Goal: Task Accomplishment & Management: Manage account settings

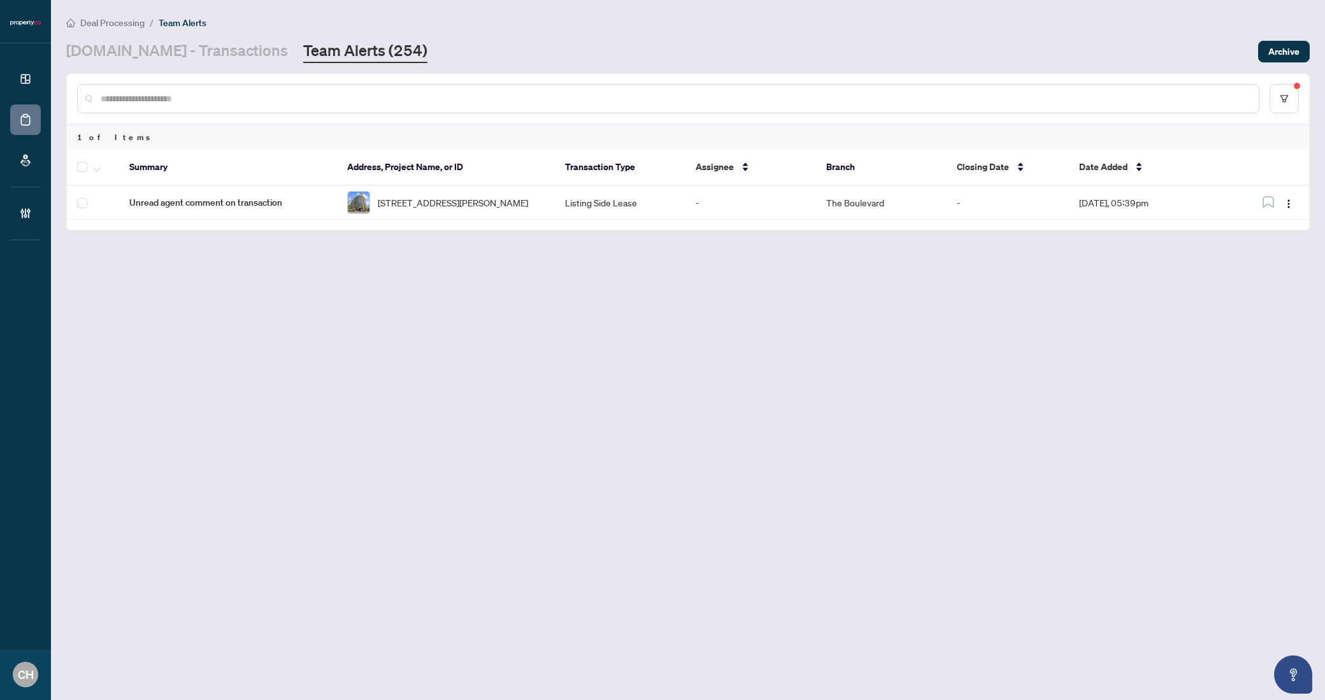
click at [303, 58] on link "Team Alerts (254)" at bounding box center [365, 51] width 124 height 23
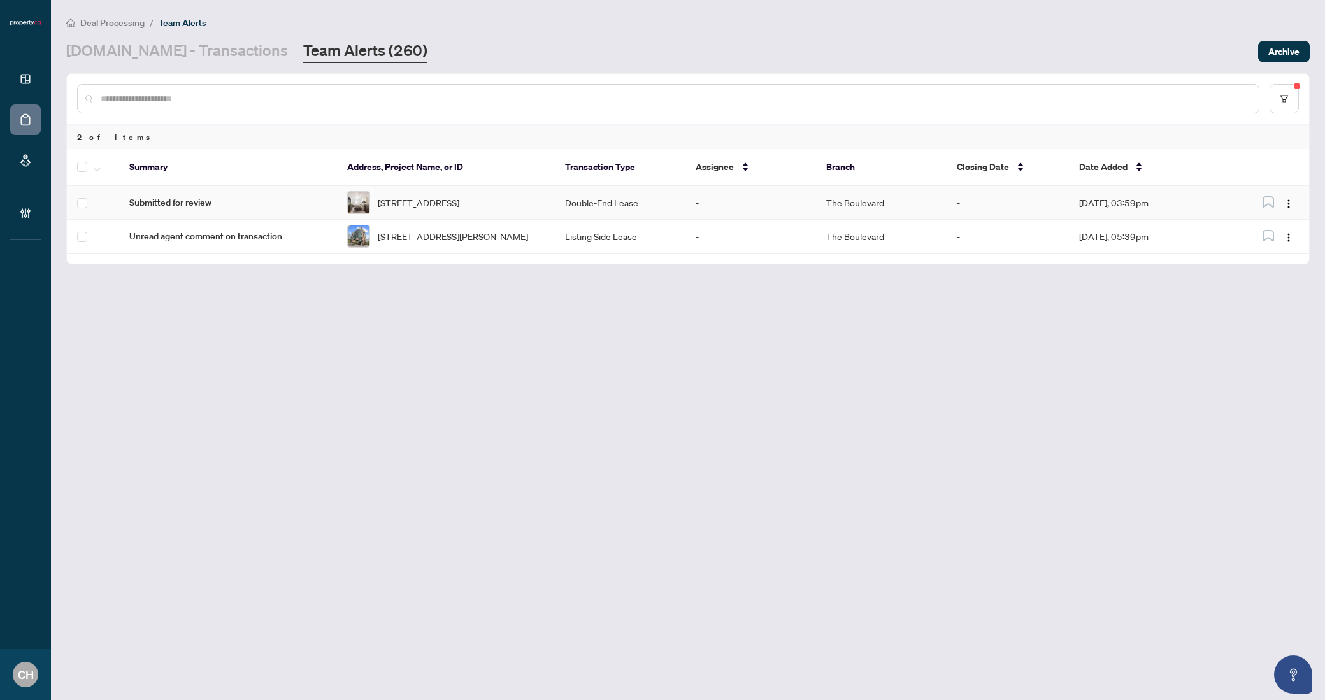
click at [744, 200] on td "-" at bounding box center [750, 203] width 131 height 34
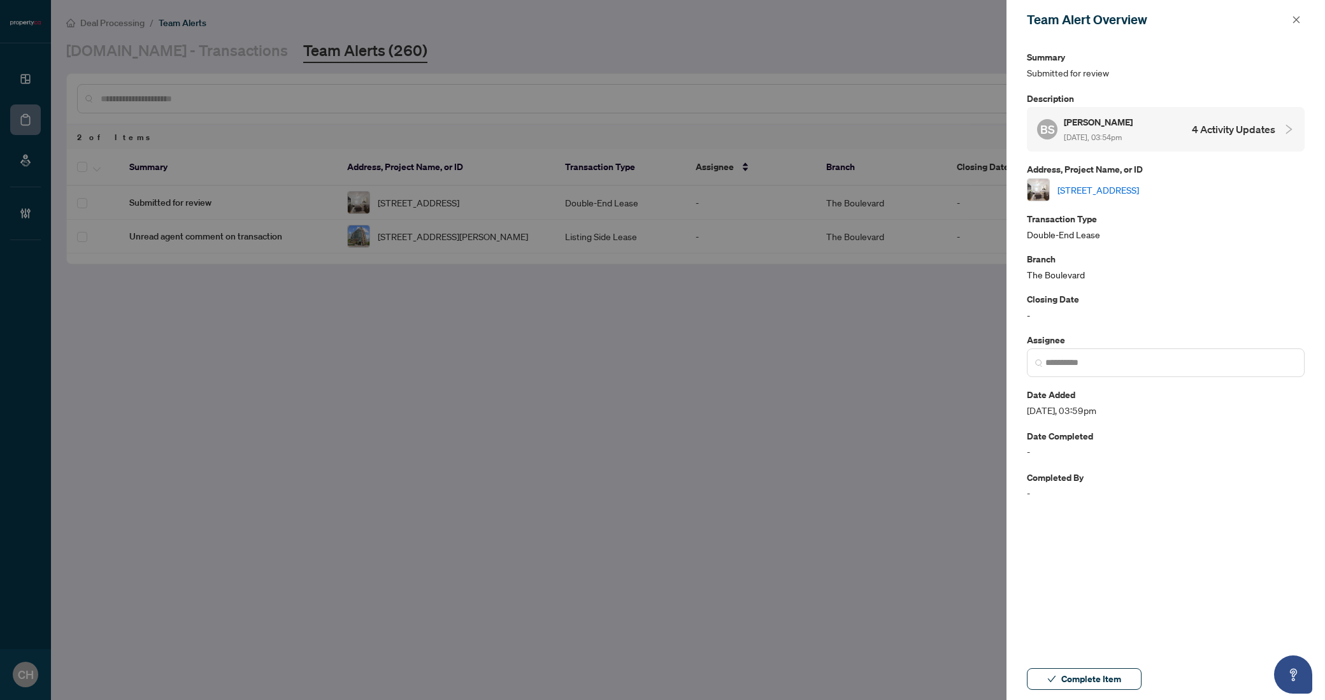
click at [1235, 129] on h4 "4 Activity Updates" at bounding box center [1233, 129] width 83 height 15
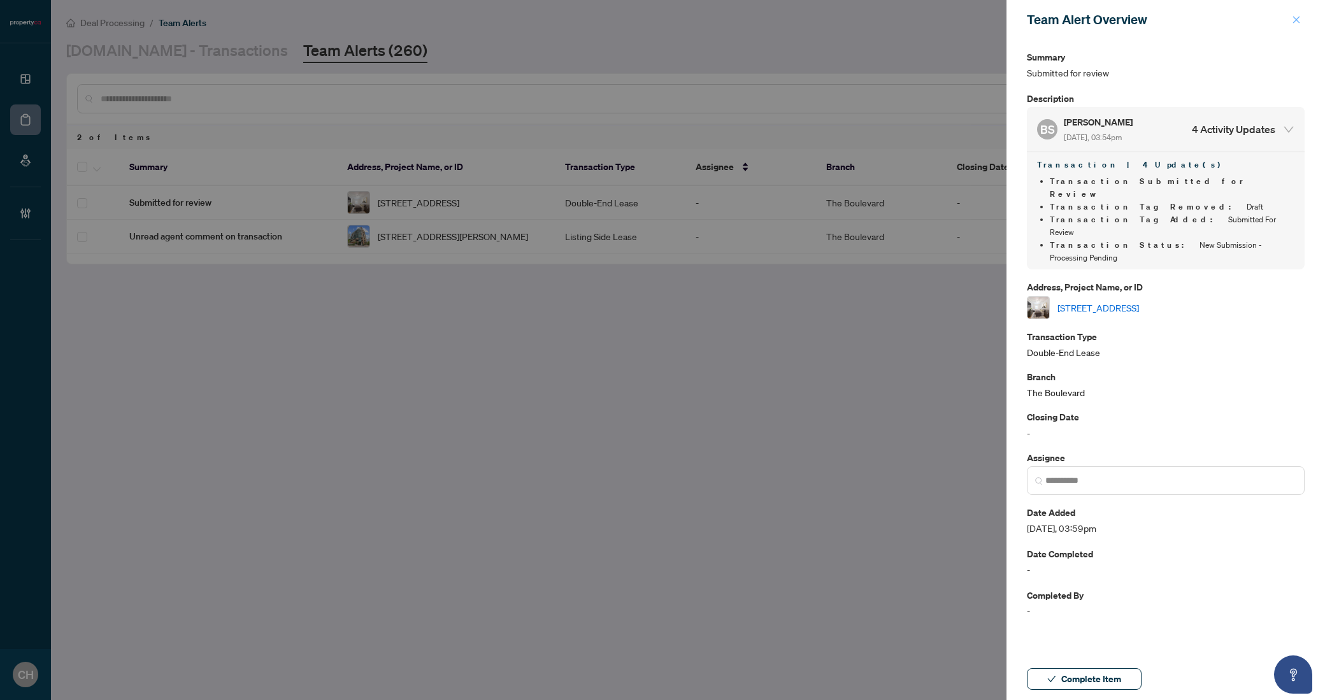
click at [1301, 16] on button "button" at bounding box center [1296, 19] width 17 height 15
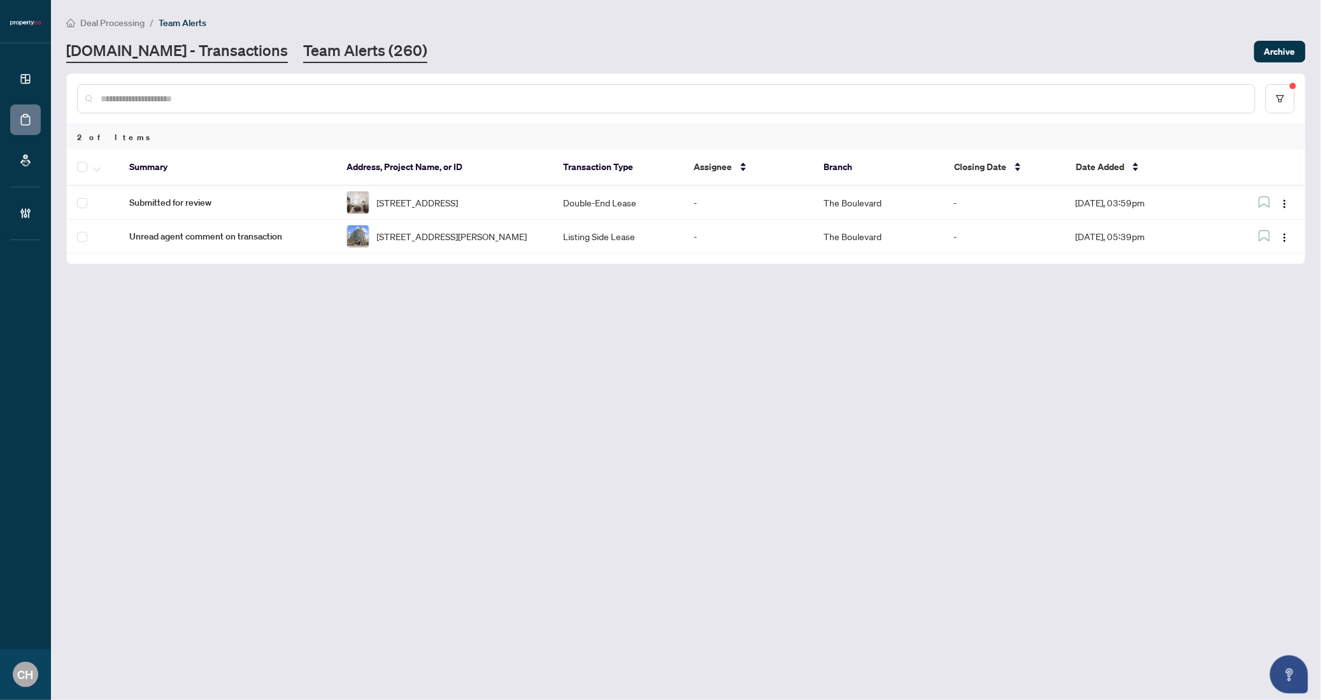
click at [157, 61] on link "Property.ca - Transactions" at bounding box center [177, 51] width 222 height 23
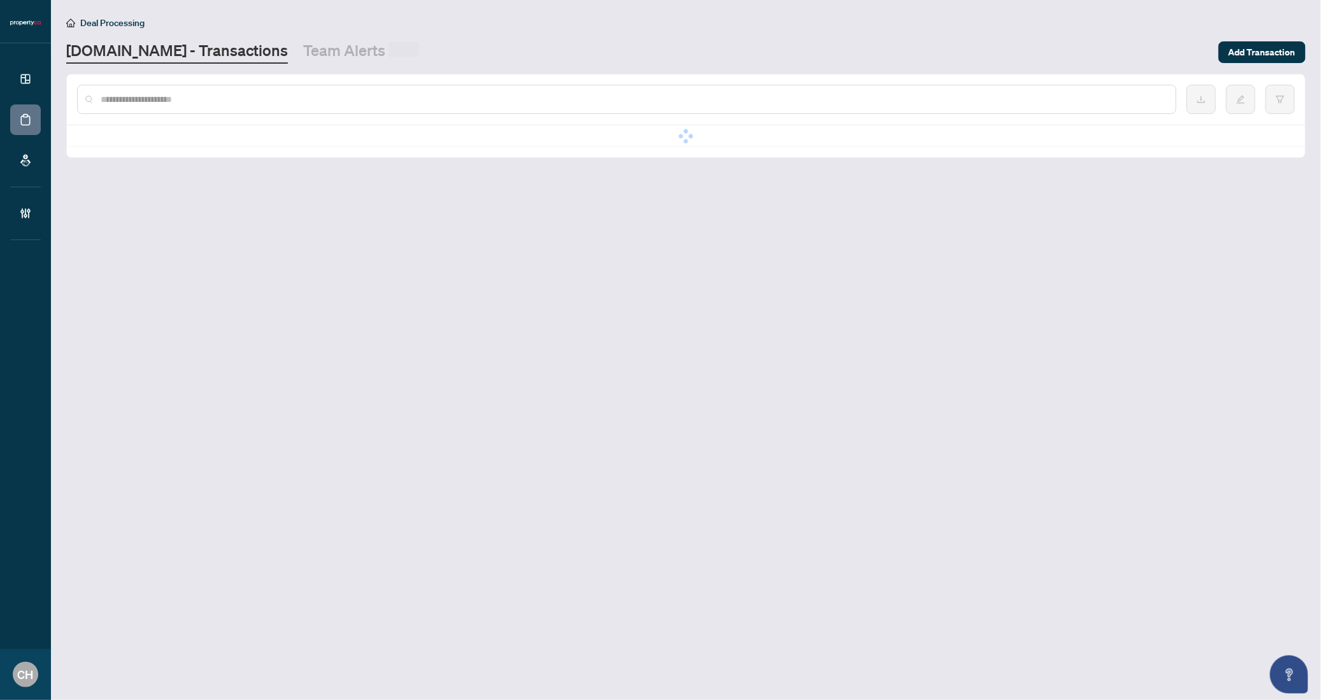
click at [188, 96] on input "text" at bounding box center [633, 99] width 1065 height 14
paste input "*********"
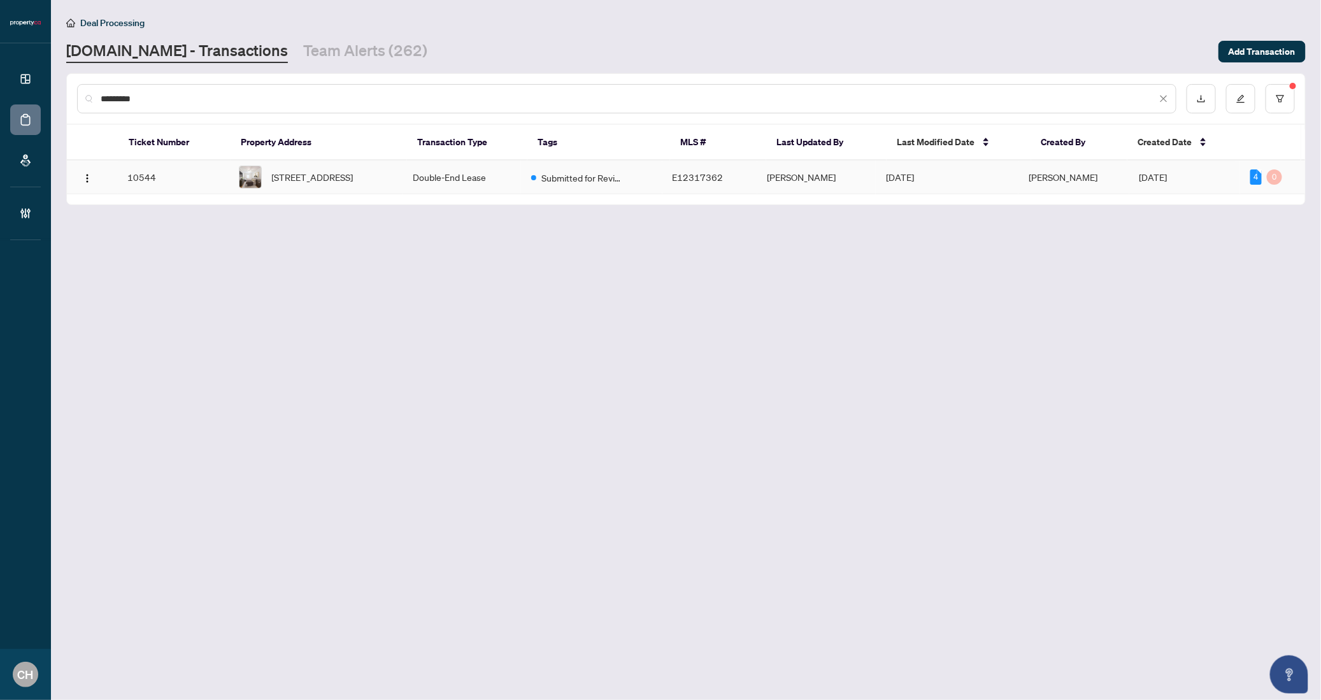
type input "*********"
click at [799, 182] on td "[PERSON_NAME]" at bounding box center [816, 178] width 118 height 34
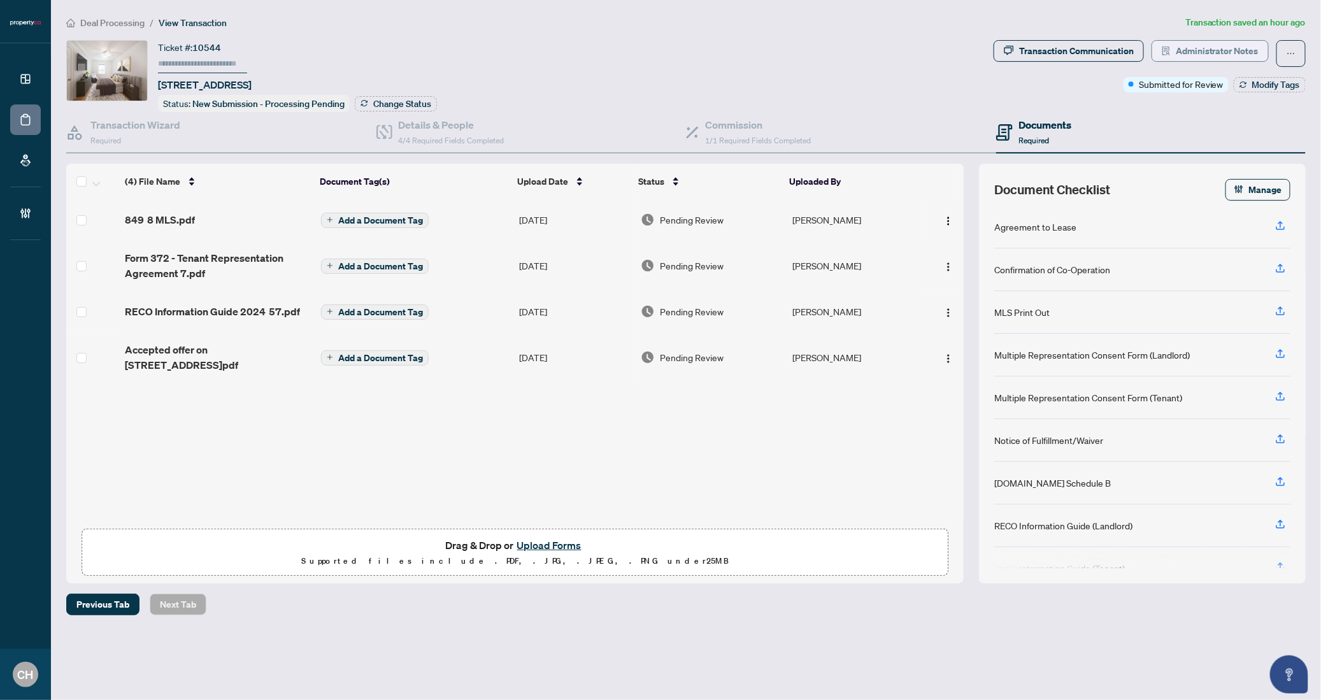
click at [1191, 52] on span "Administrator Notes" at bounding box center [1217, 51] width 83 height 20
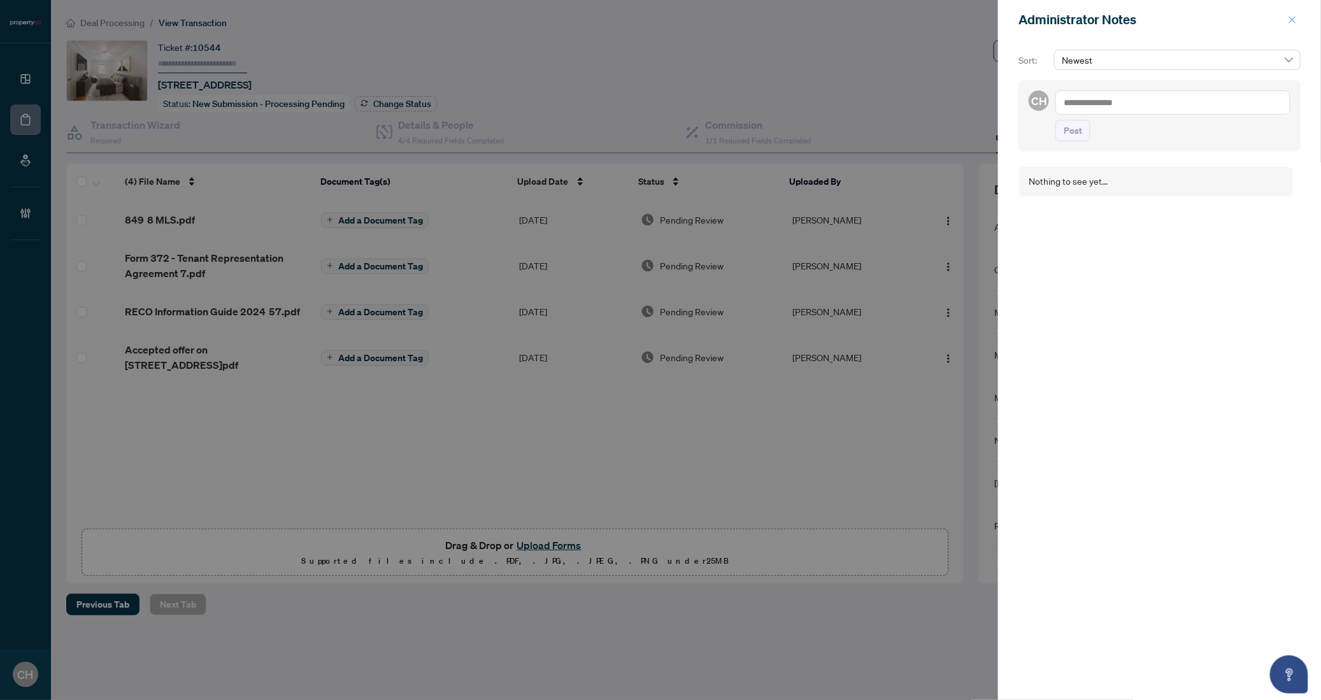
click at [1297, 22] on icon "close" at bounding box center [1292, 19] width 9 height 9
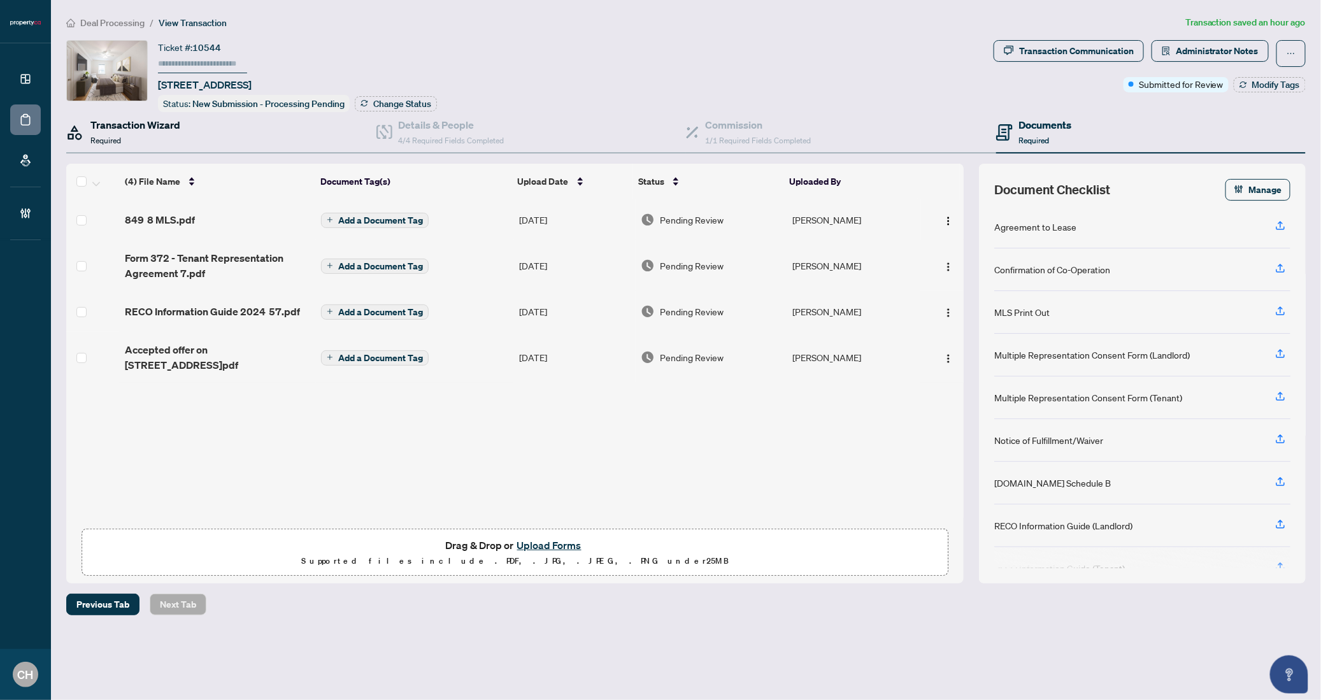
click at [135, 139] on div "Transaction Wizard Required" at bounding box center [135, 132] width 90 height 30
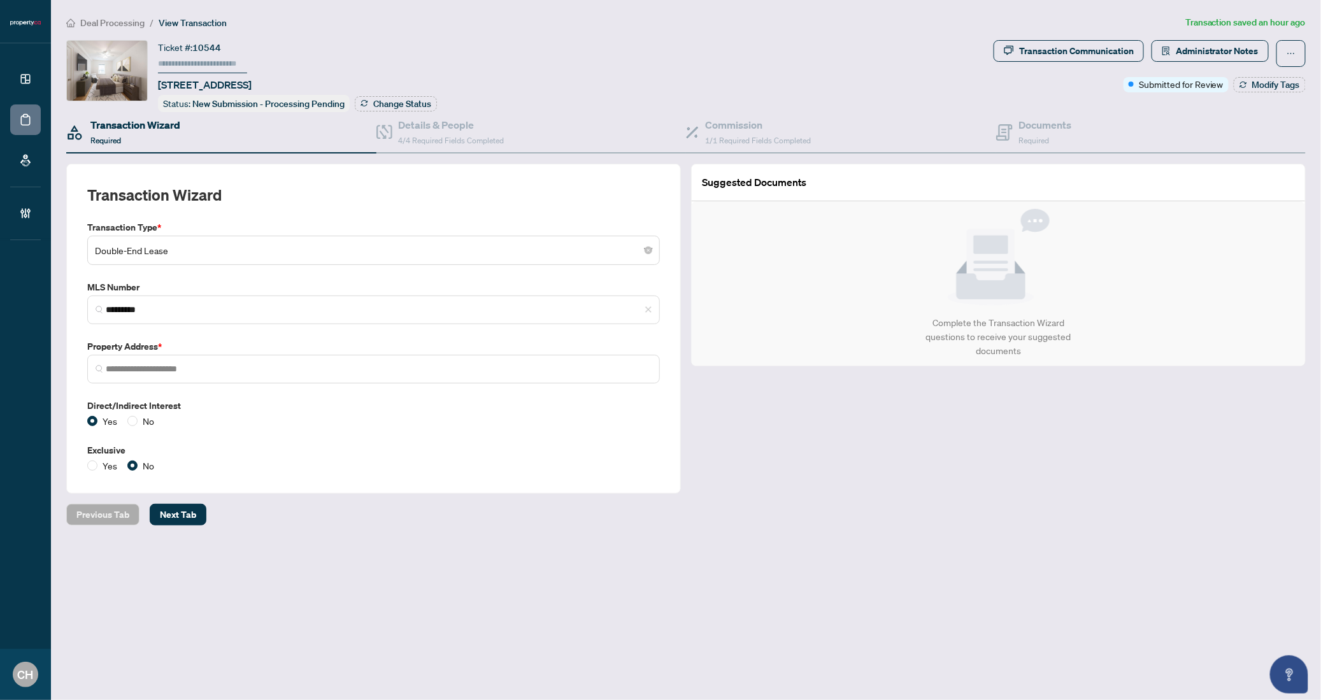
type input "**********"
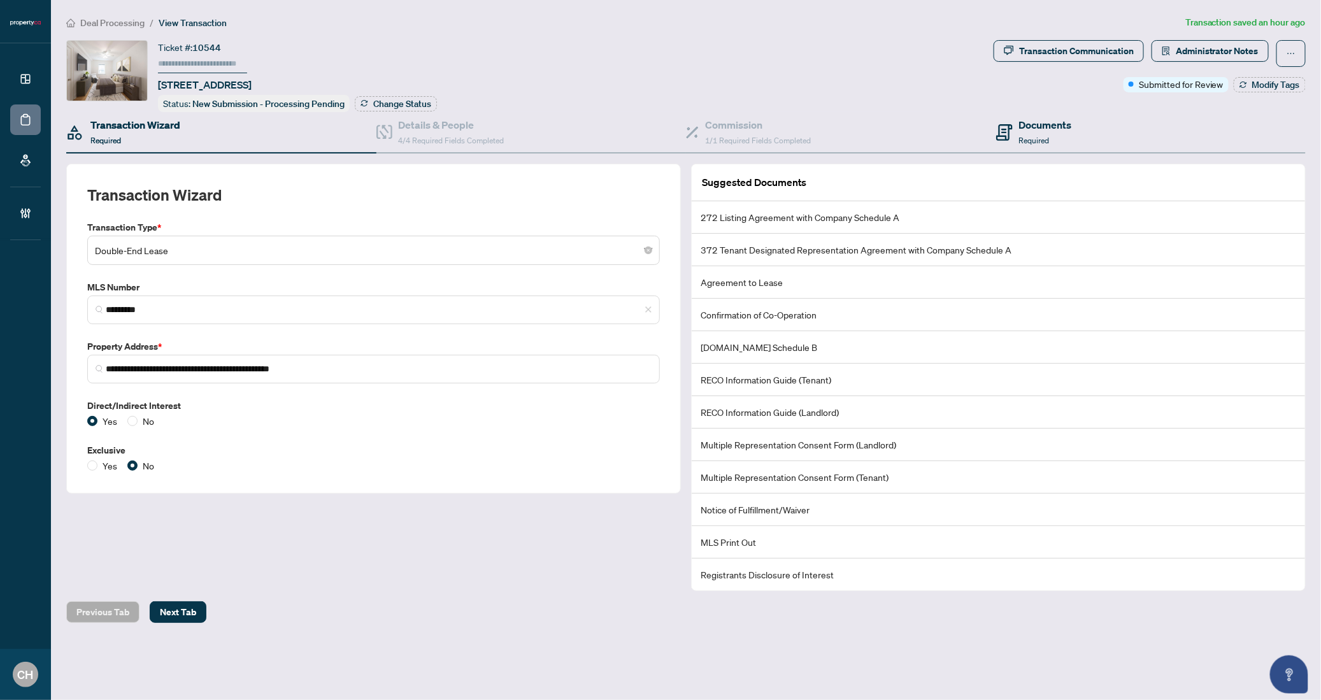
click at [1104, 146] on div "Documents Required" at bounding box center [1151, 132] width 310 height 41
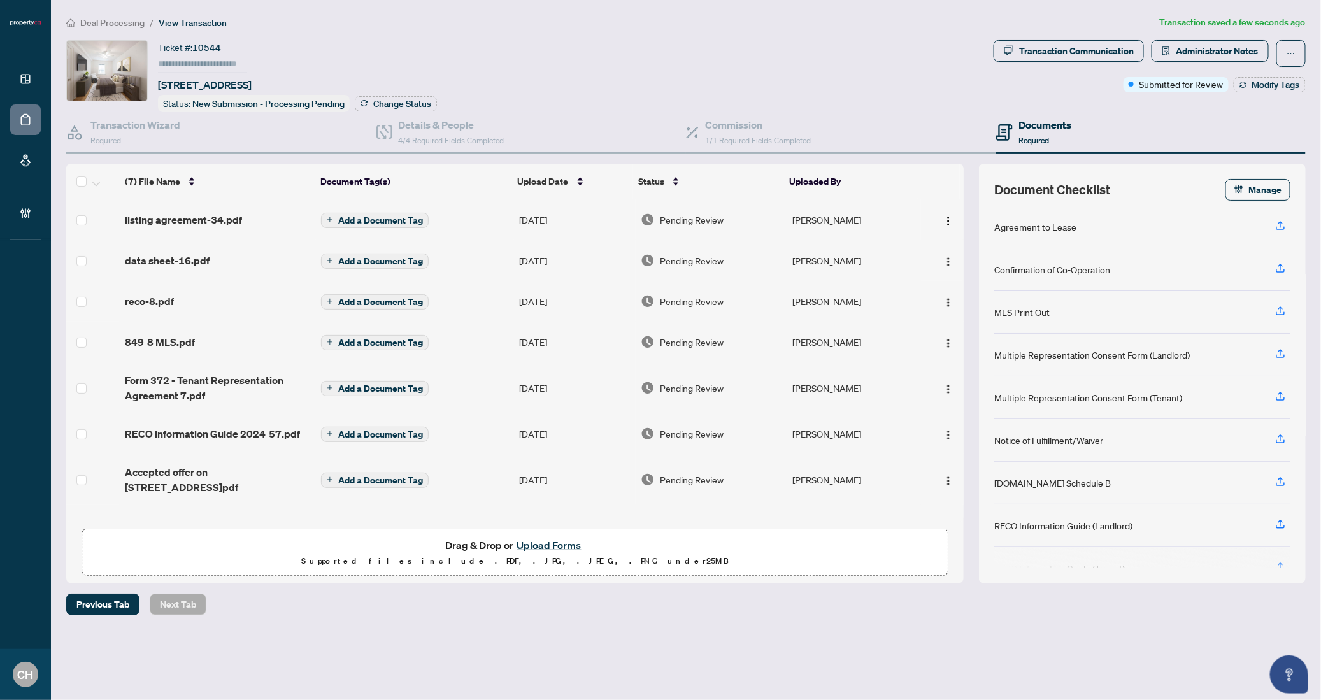
click at [241, 217] on div "listing agreement-34.pdf" at bounding box center [218, 219] width 186 height 15
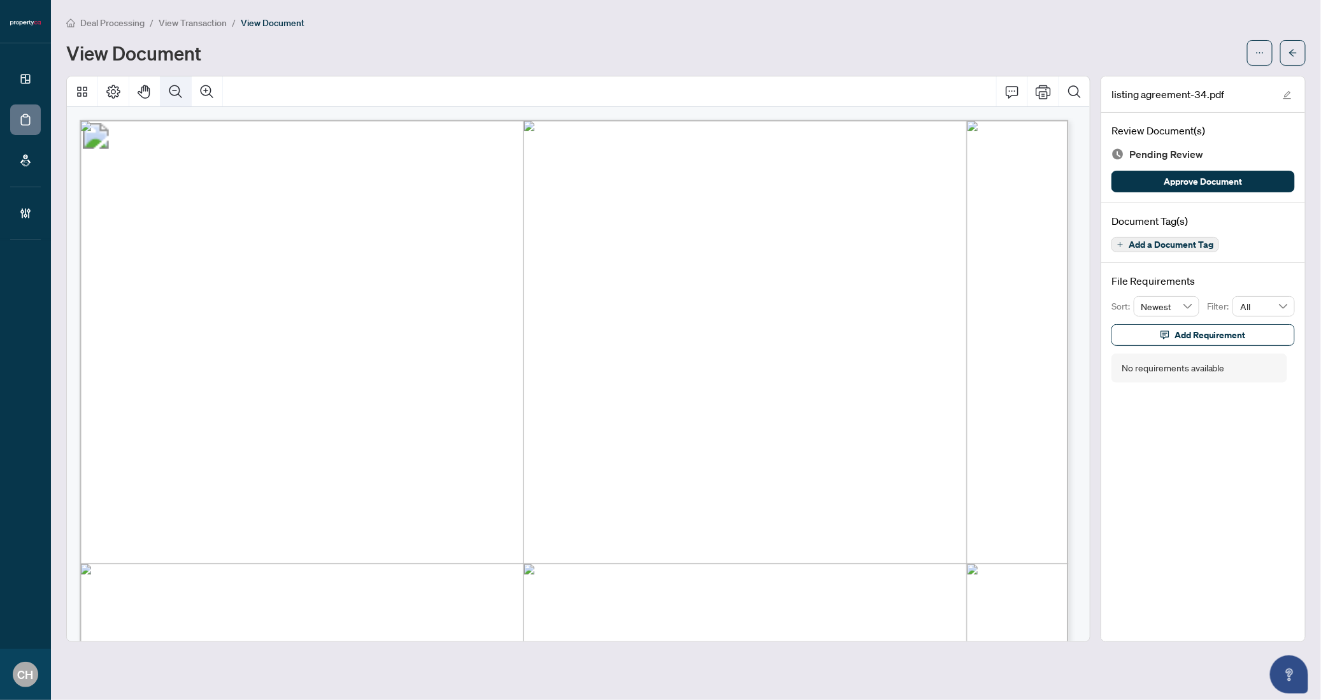
click at [187, 99] on button "Zoom Out" at bounding box center [176, 91] width 31 height 31
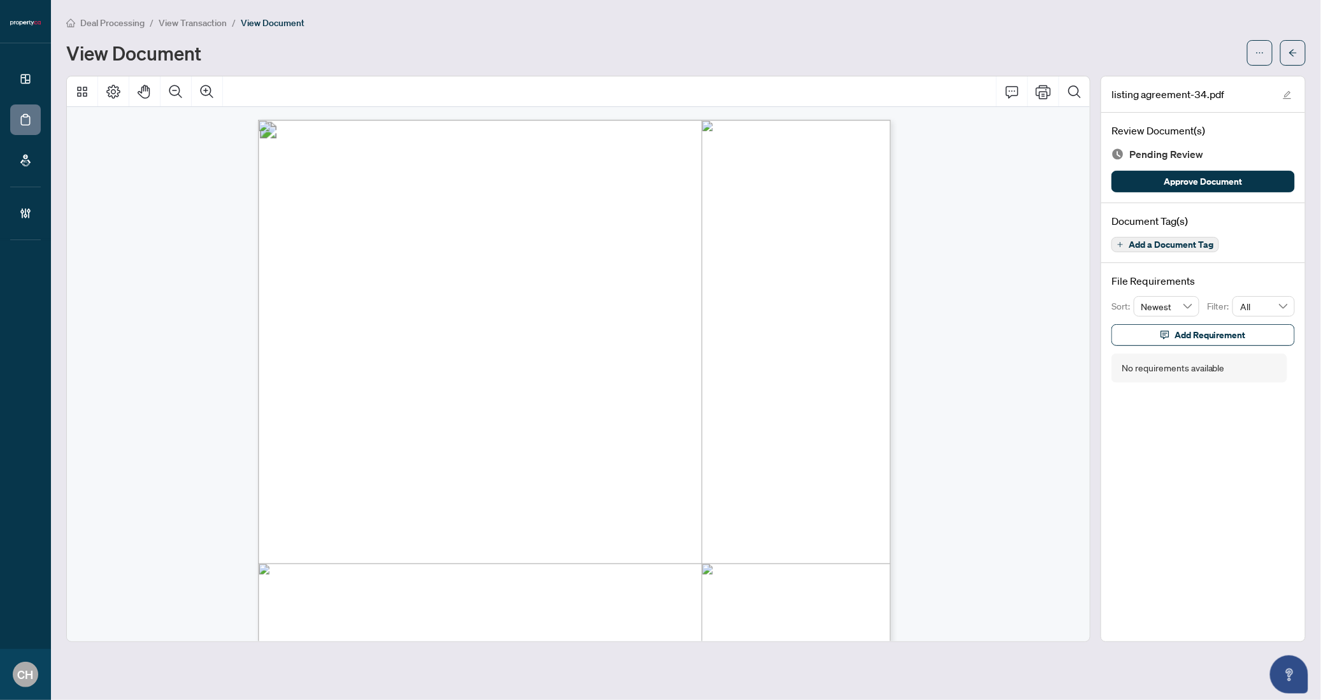
click at [1150, 250] on button "Add a Document Tag" at bounding box center [1165, 244] width 108 height 15
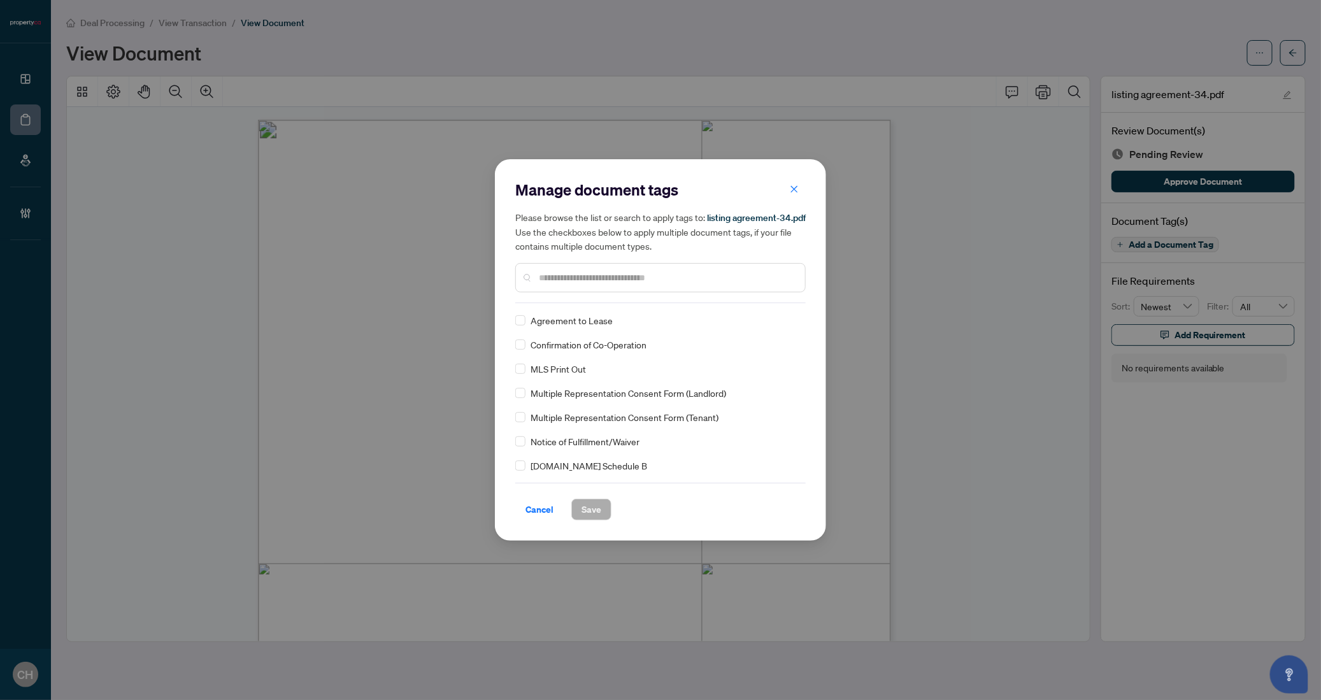
click at [566, 291] on div at bounding box center [660, 277] width 290 height 29
click at [567, 284] on input "text" at bounding box center [667, 278] width 256 height 14
click at [548, 499] on span "Cancel" at bounding box center [539, 509] width 28 height 20
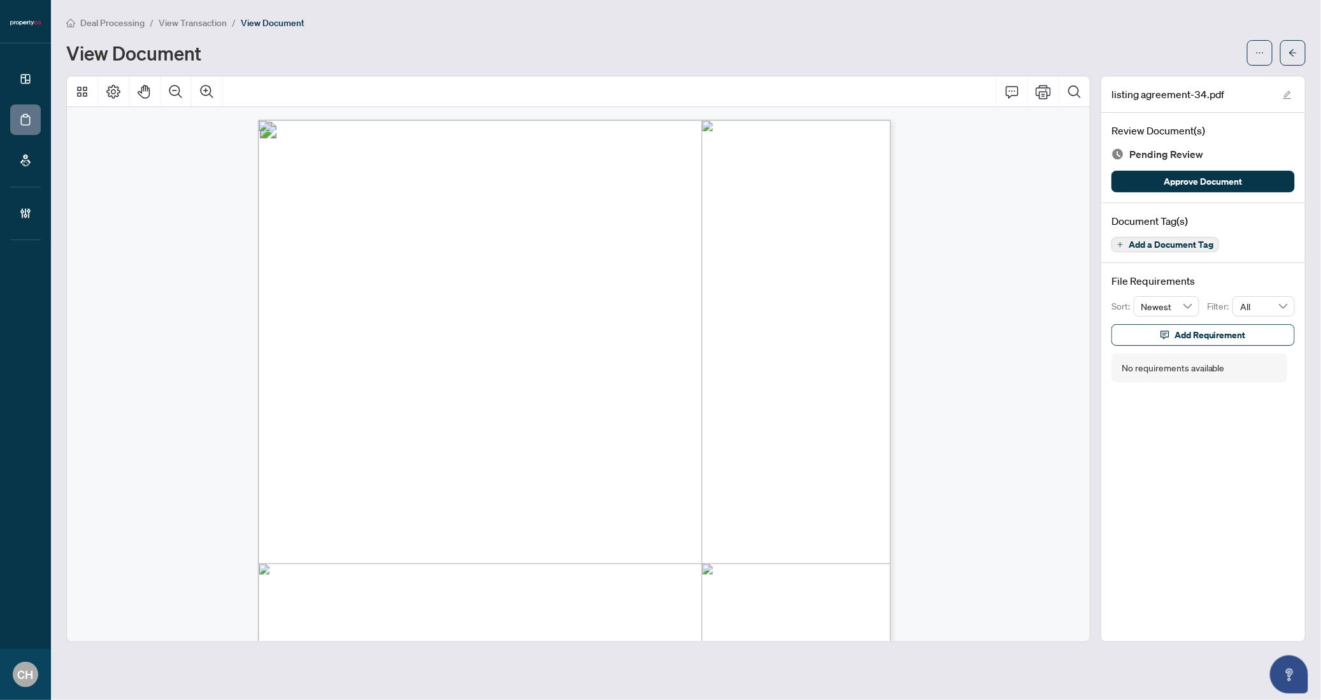
click at [1161, 245] on span "Add a Document Tag" at bounding box center [1171, 244] width 85 height 9
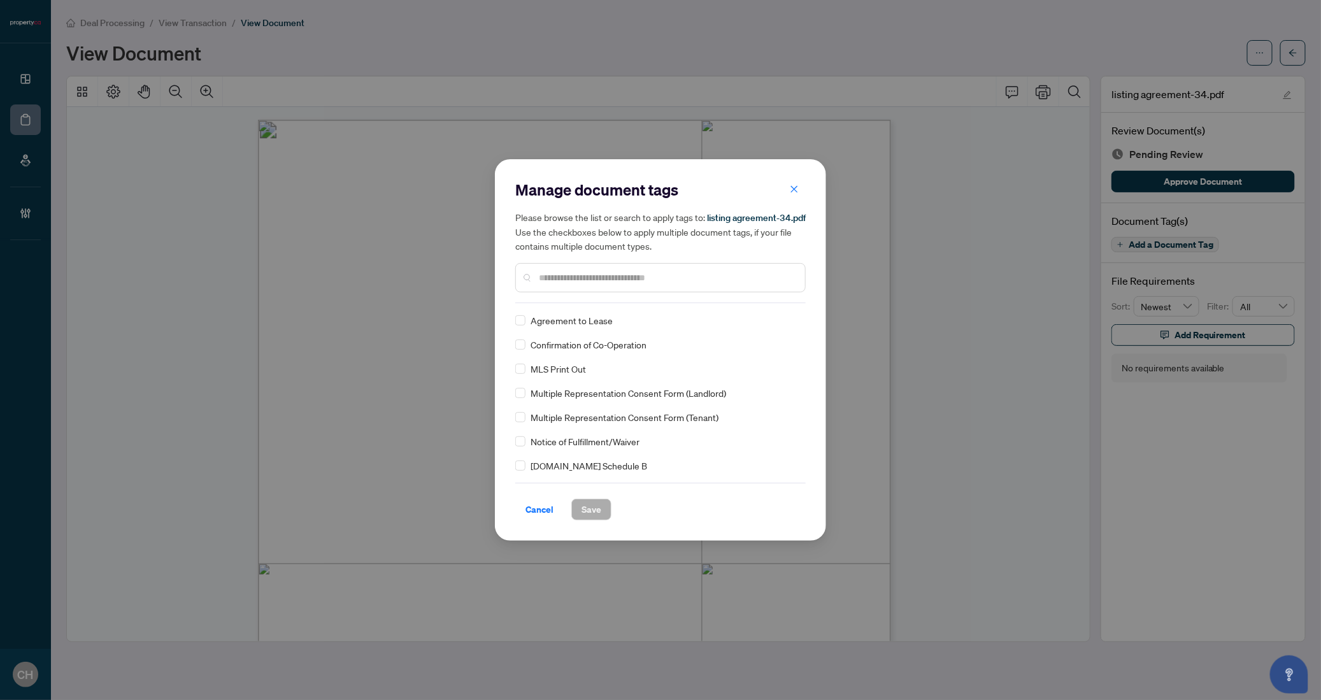
click at [577, 268] on div at bounding box center [660, 277] width 290 height 29
click at [576, 278] on input "text" at bounding box center [667, 278] width 256 height 14
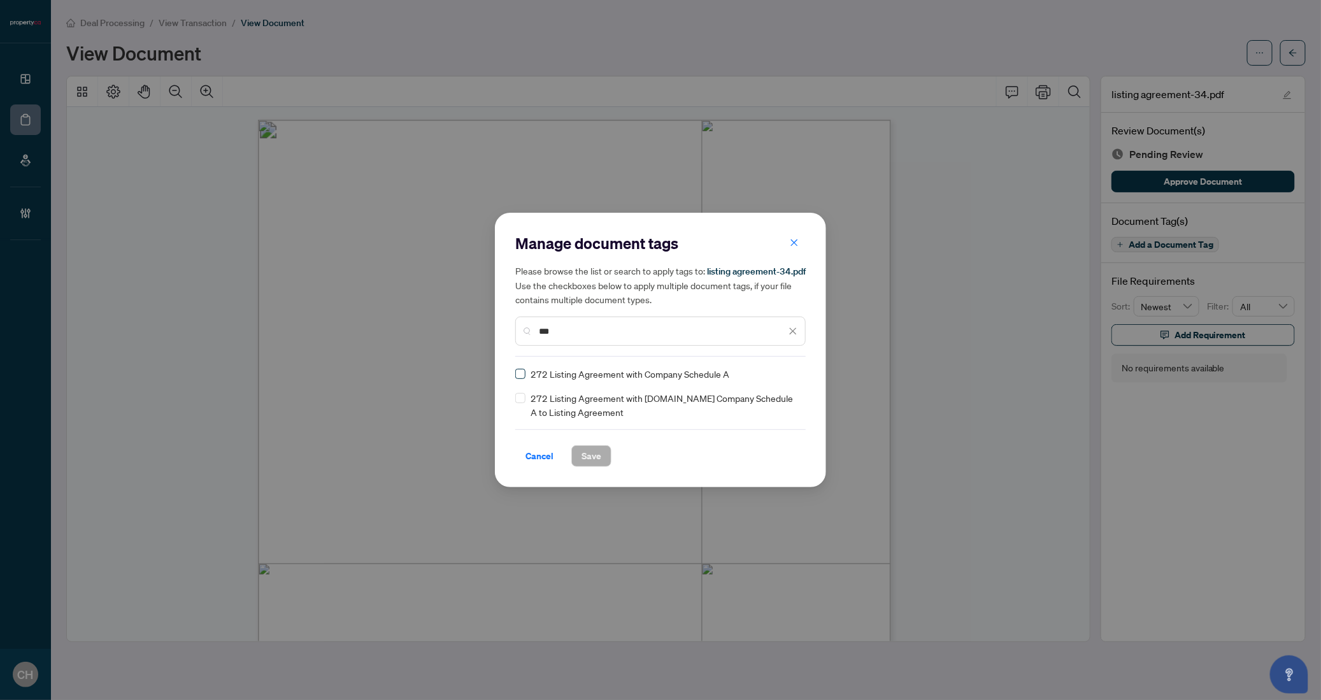
type input "***"
click at [593, 464] on span "Save" at bounding box center [592, 456] width 20 height 20
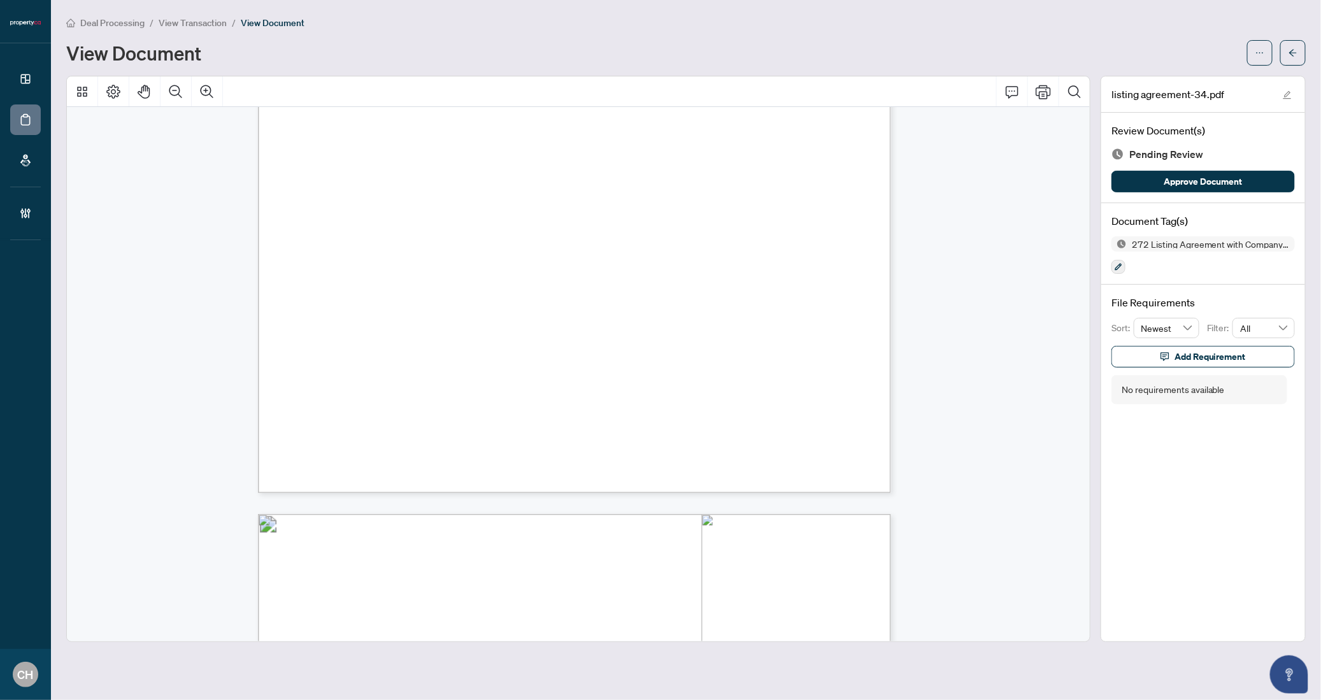
scroll to position [94, 0]
click at [1298, 53] on button "button" at bounding box center [1292, 52] width 25 height 25
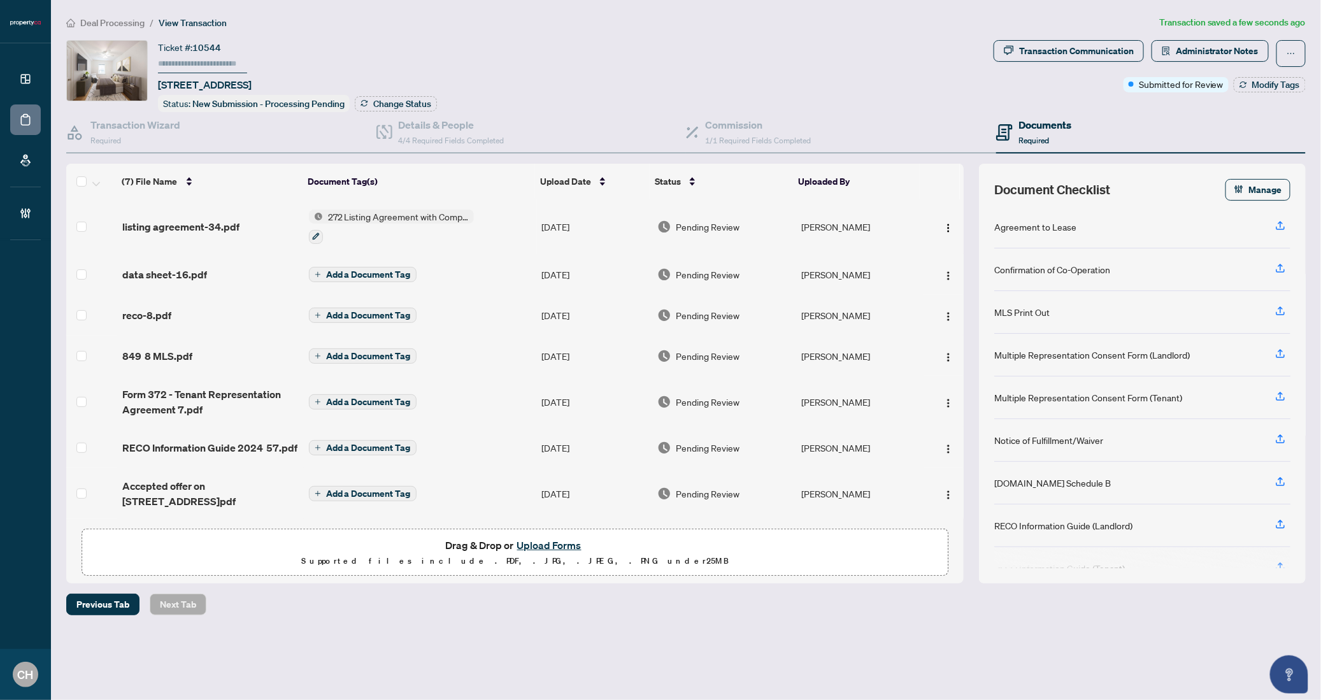
click at [206, 275] on div "data sheet-16.pdf" at bounding box center [210, 274] width 176 height 15
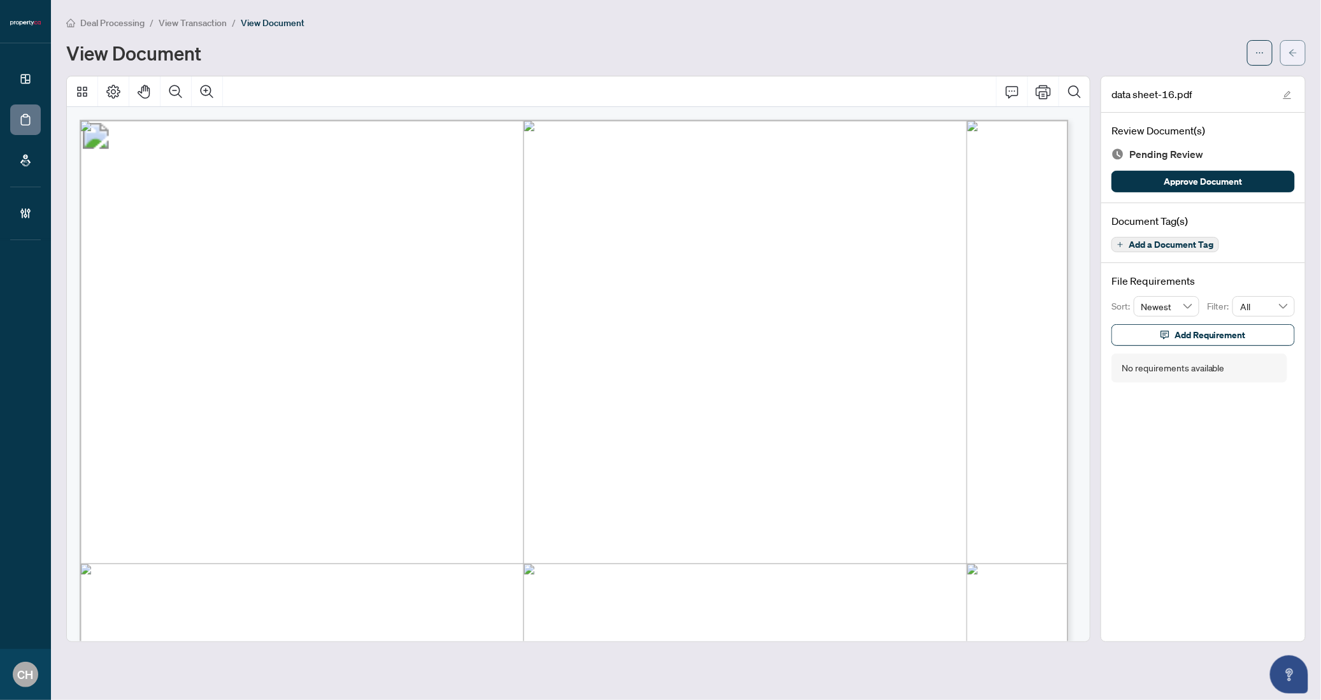
click at [1298, 64] on button "button" at bounding box center [1292, 52] width 25 height 25
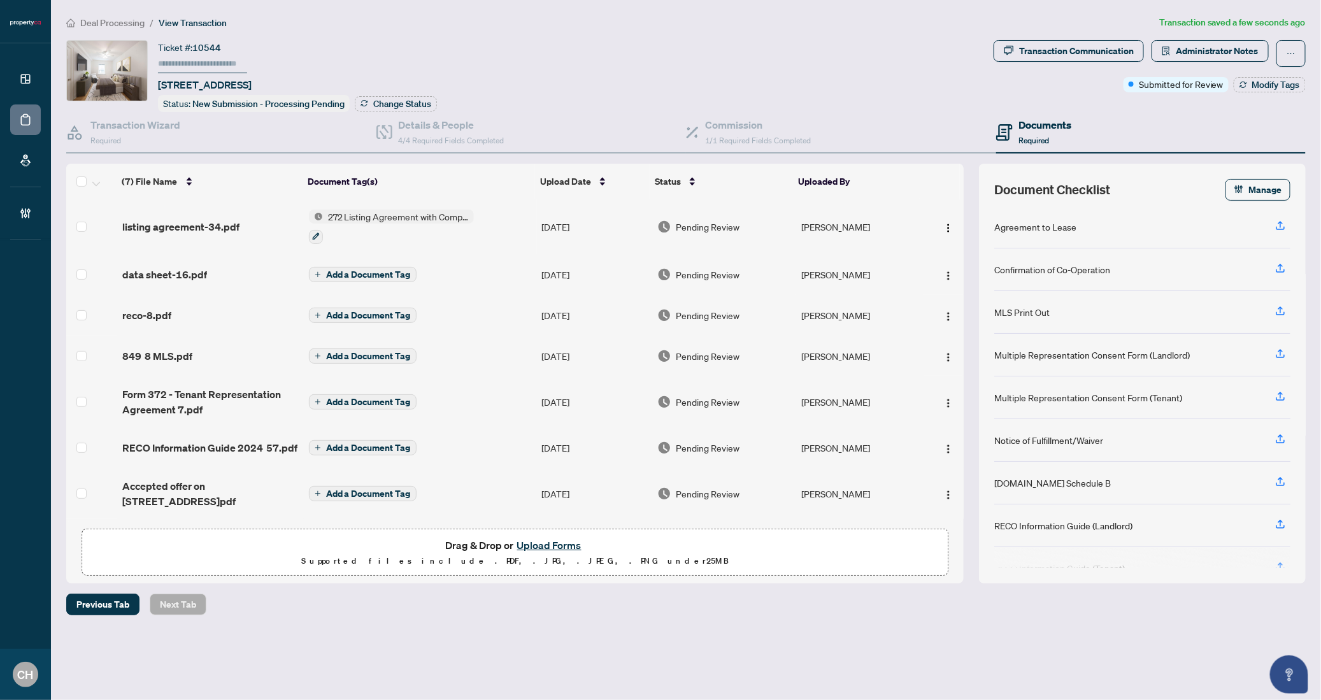
click at [353, 270] on span "Add a Document Tag" at bounding box center [368, 274] width 85 height 9
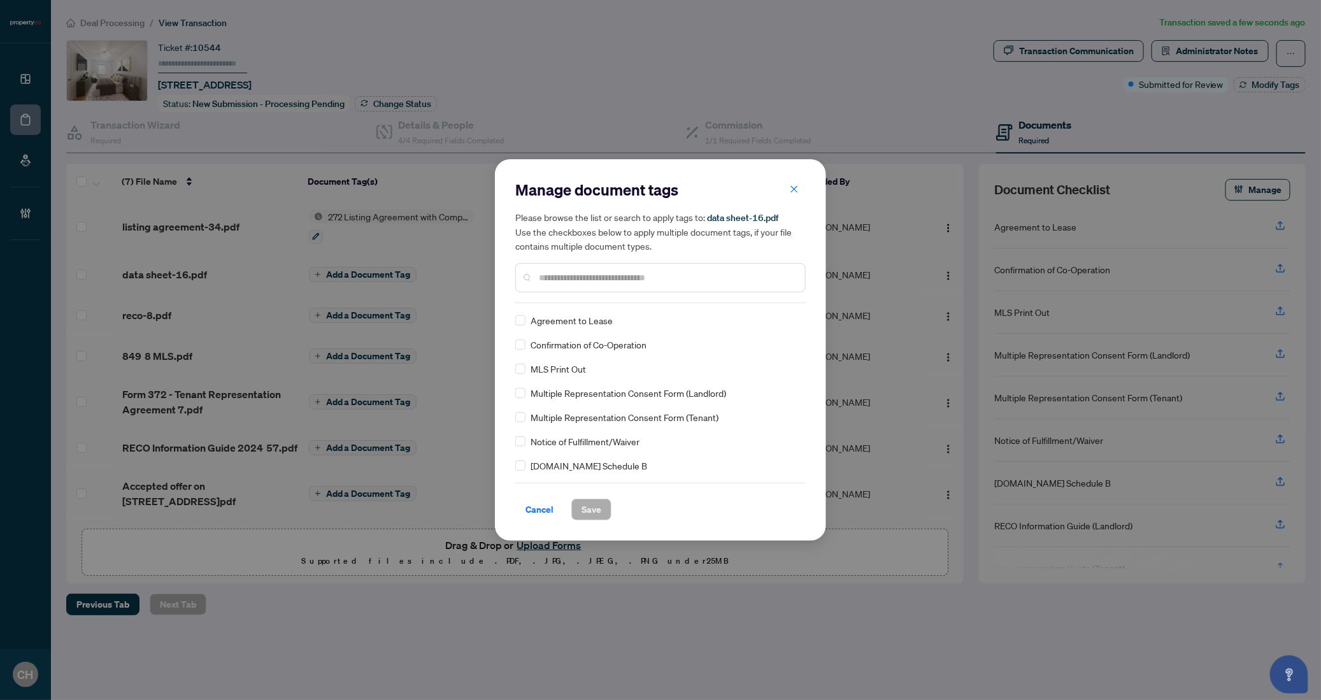
click at [633, 295] on div "Manage document tags Please browse the list or search to apply tags to: data sh…" at bounding box center [660, 242] width 290 height 124
click at [633, 270] on div at bounding box center [660, 277] width 290 height 29
click at [632, 273] on input "text" at bounding box center [667, 278] width 256 height 14
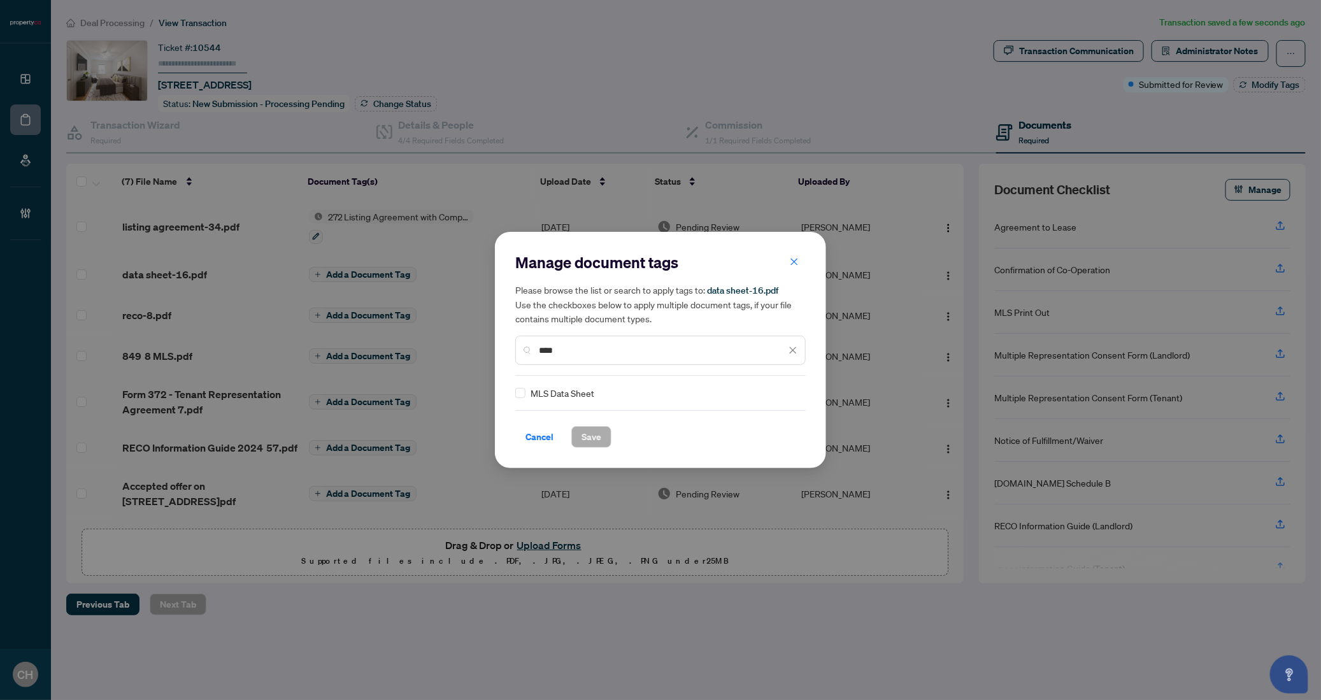
type input "****"
click at [580, 431] on button "Save" at bounding box center [591, 437] width 40 height 22
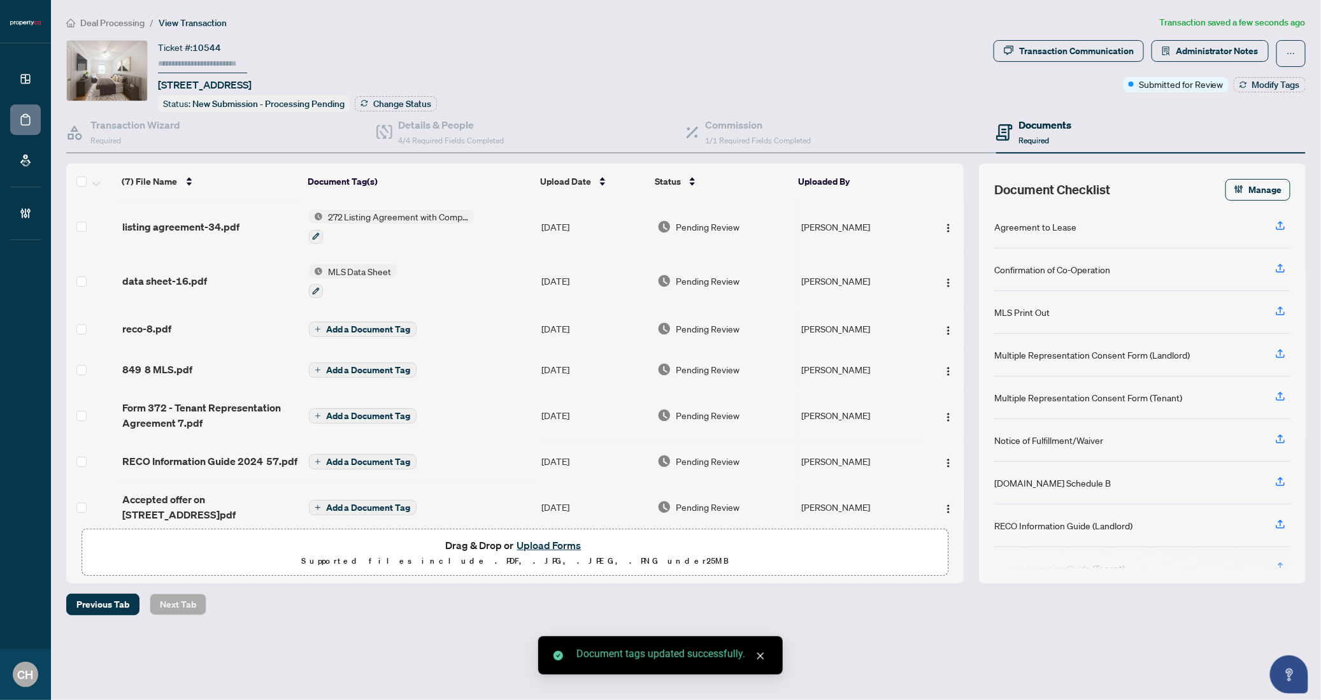
click at [403, 325] on span "Add a Document Tag" at bounding box center [368, 329] width 85 height 9
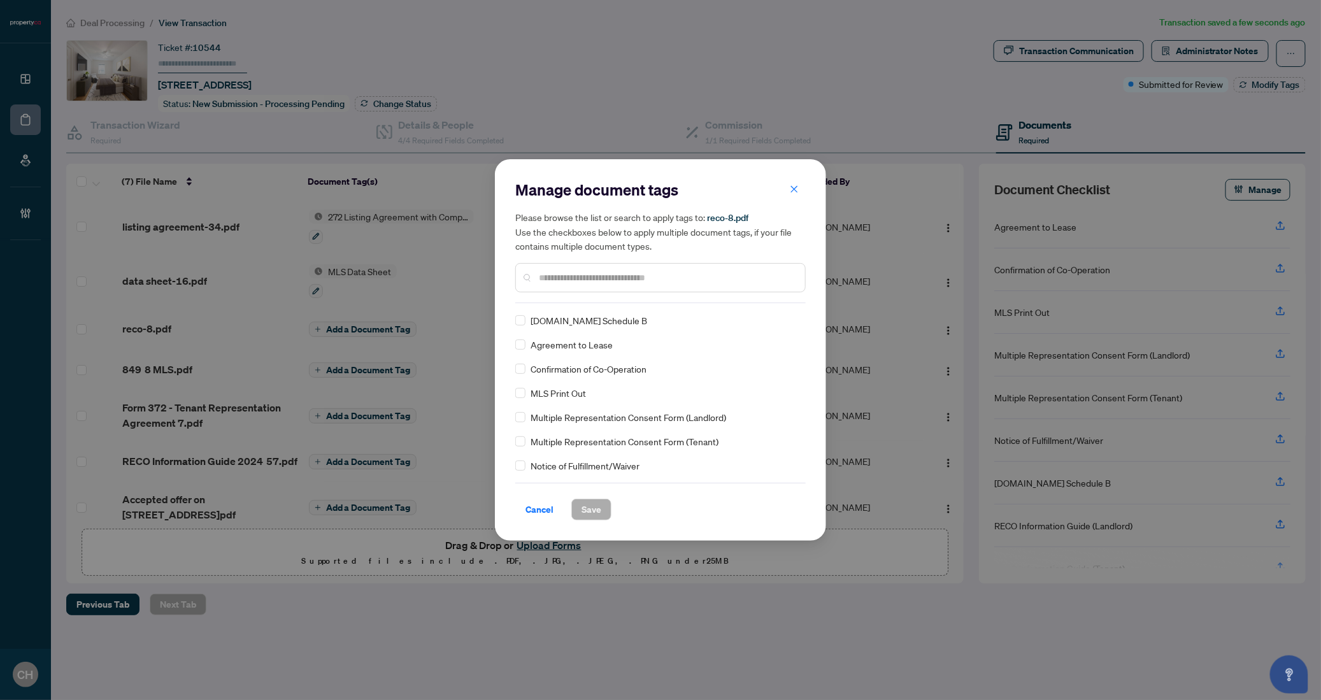
click at [543, 508] on span "Cancel" at bounding box center [539, 509] width 28 height 20
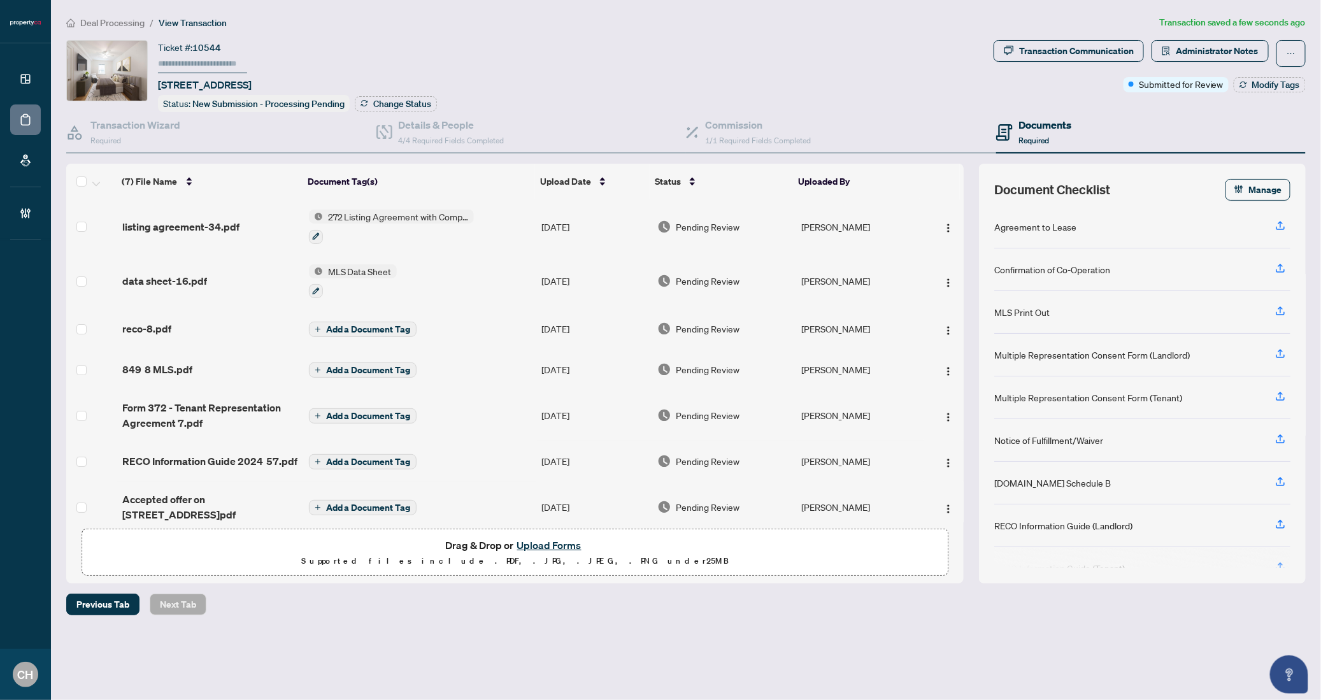
click at [408, 327] on span "Add a Document Tag" at bounding box center [368, 329] width 85 height 9
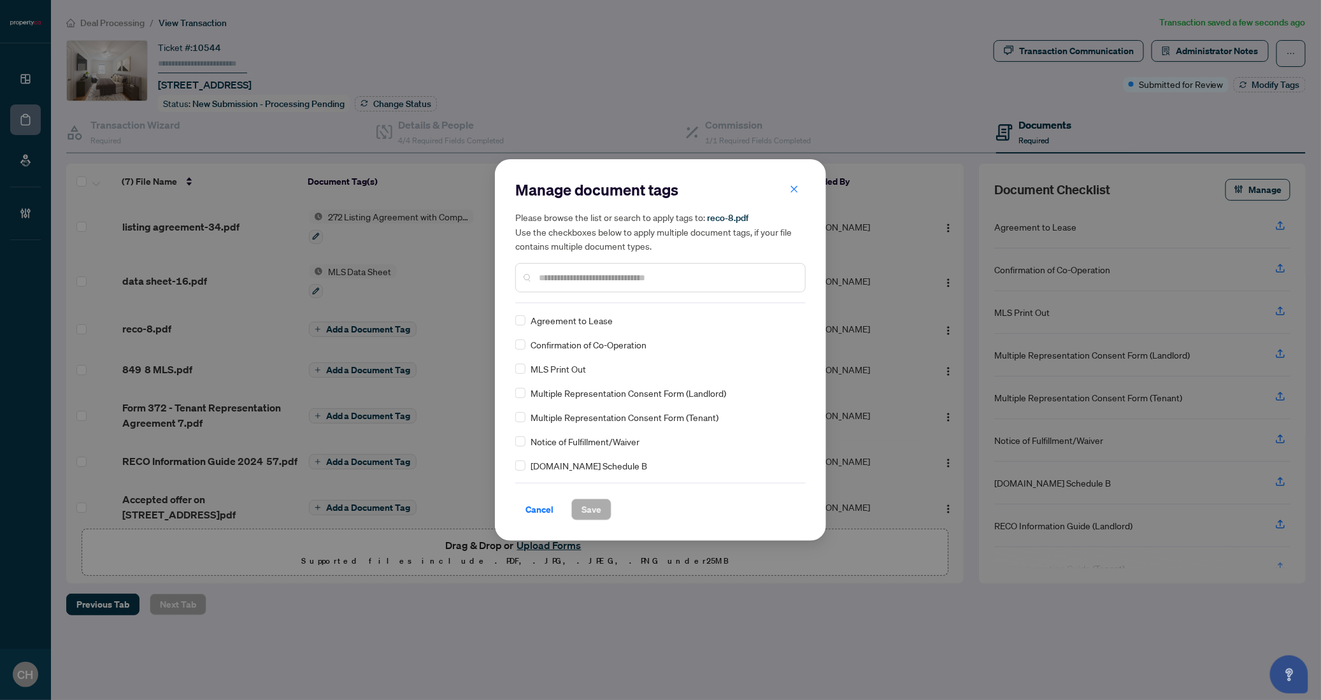
click at [603, 279] on input "text" at bounding box center [667, 278] width 256 height 14
type input "*"
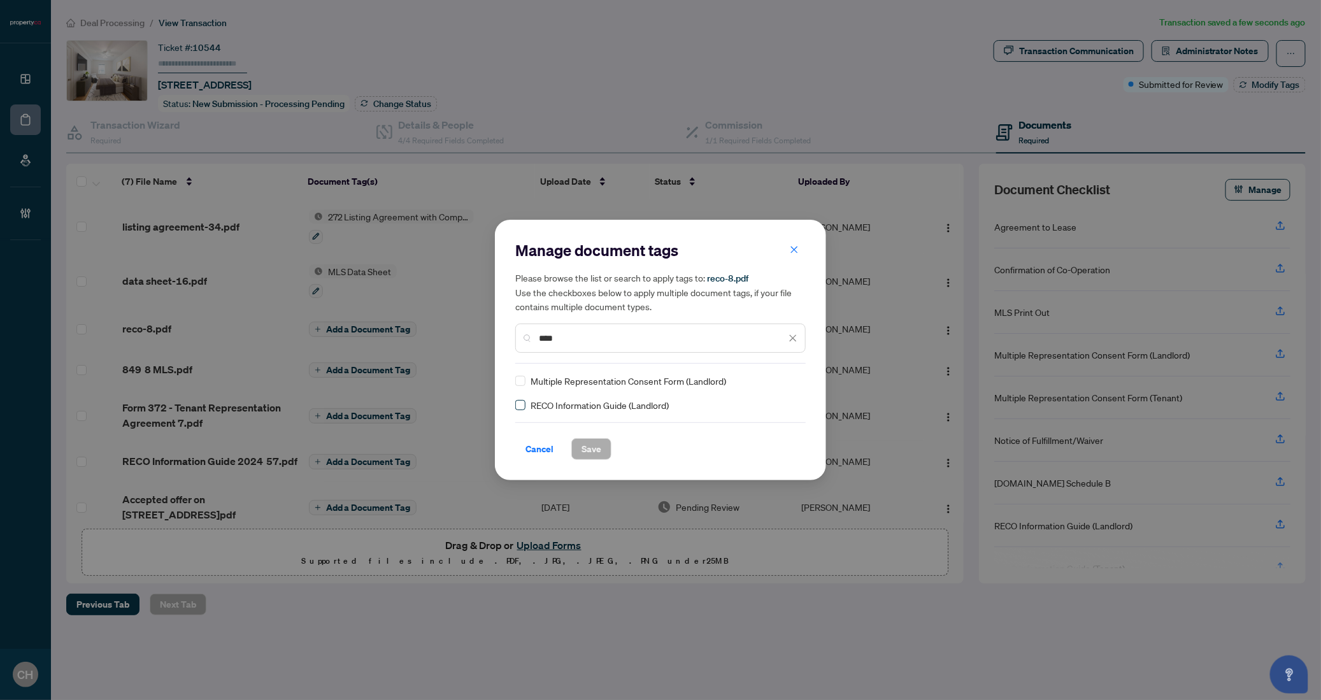
type input "****"
click at [589, 449] on span "Save" at bounding box center [592, 449] width 20 height 20
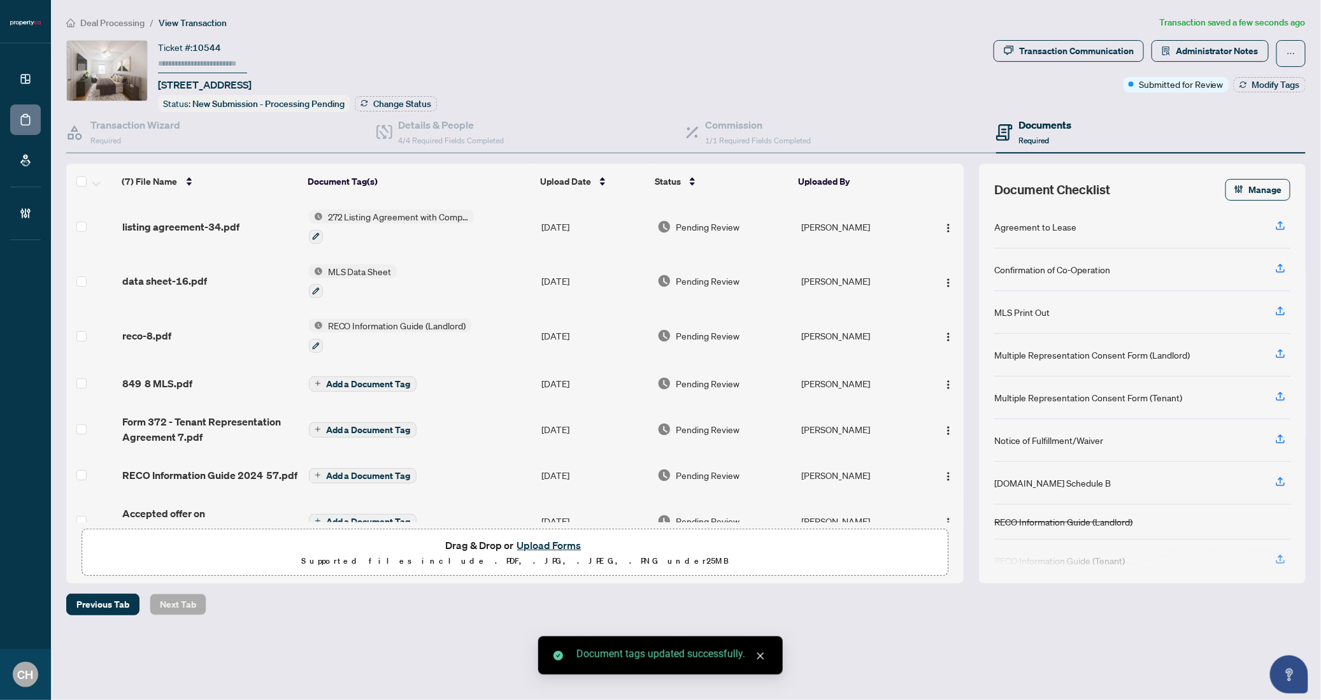
click at [278, 380] on div "849 8 MLS.pdf" at bounding box center [210, 383] width 176 height 15
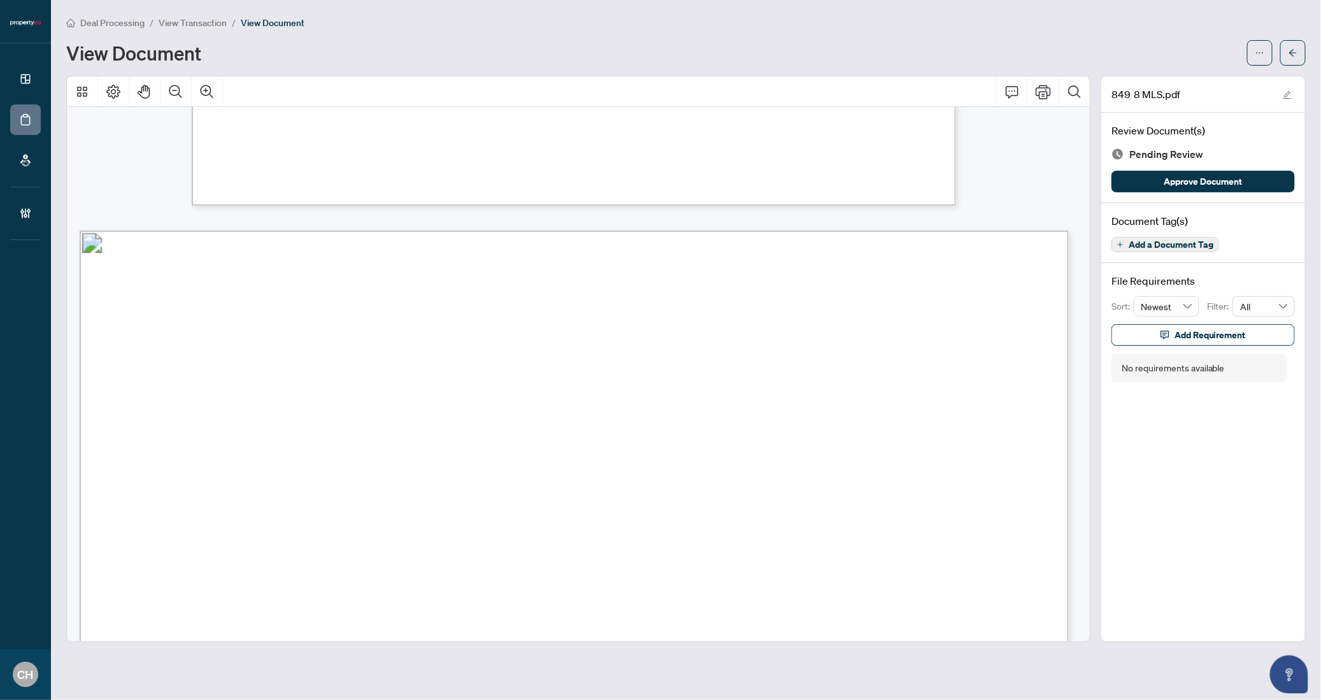
scroll to position [3382, 0]
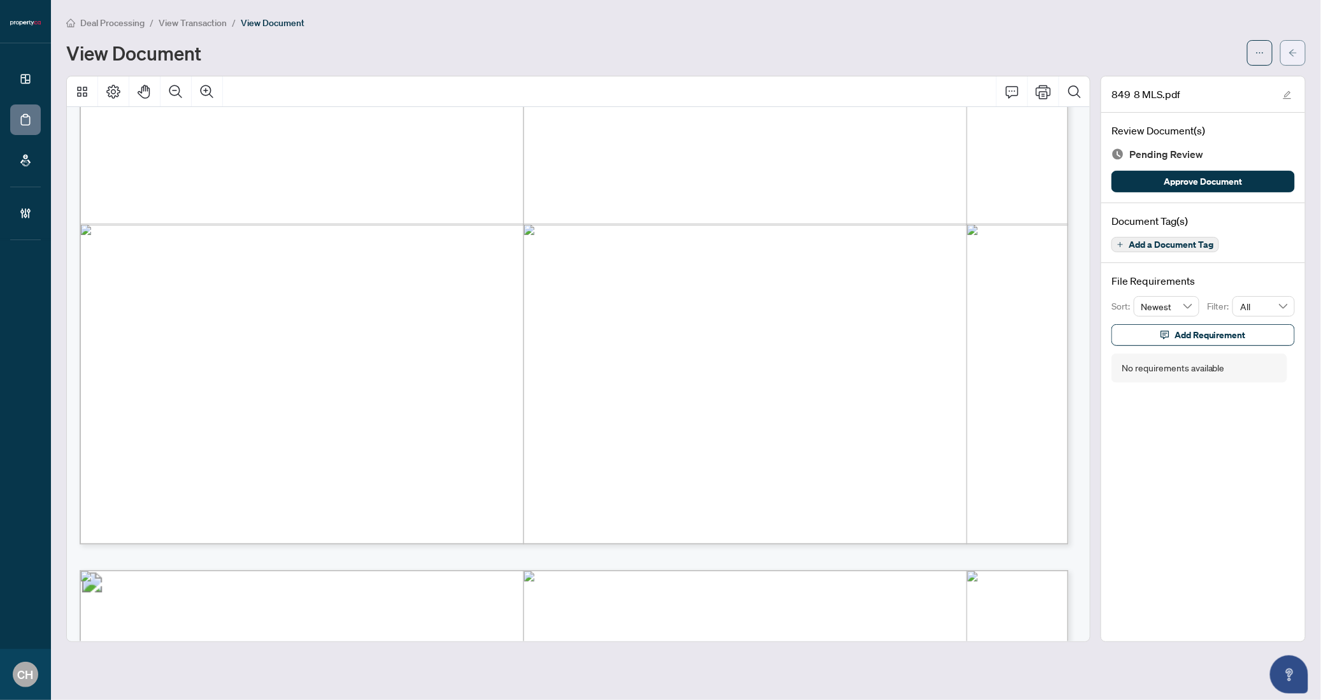
click at [1298, 45] on button "button" at bounding box center [1292, 52] width 25 height 25
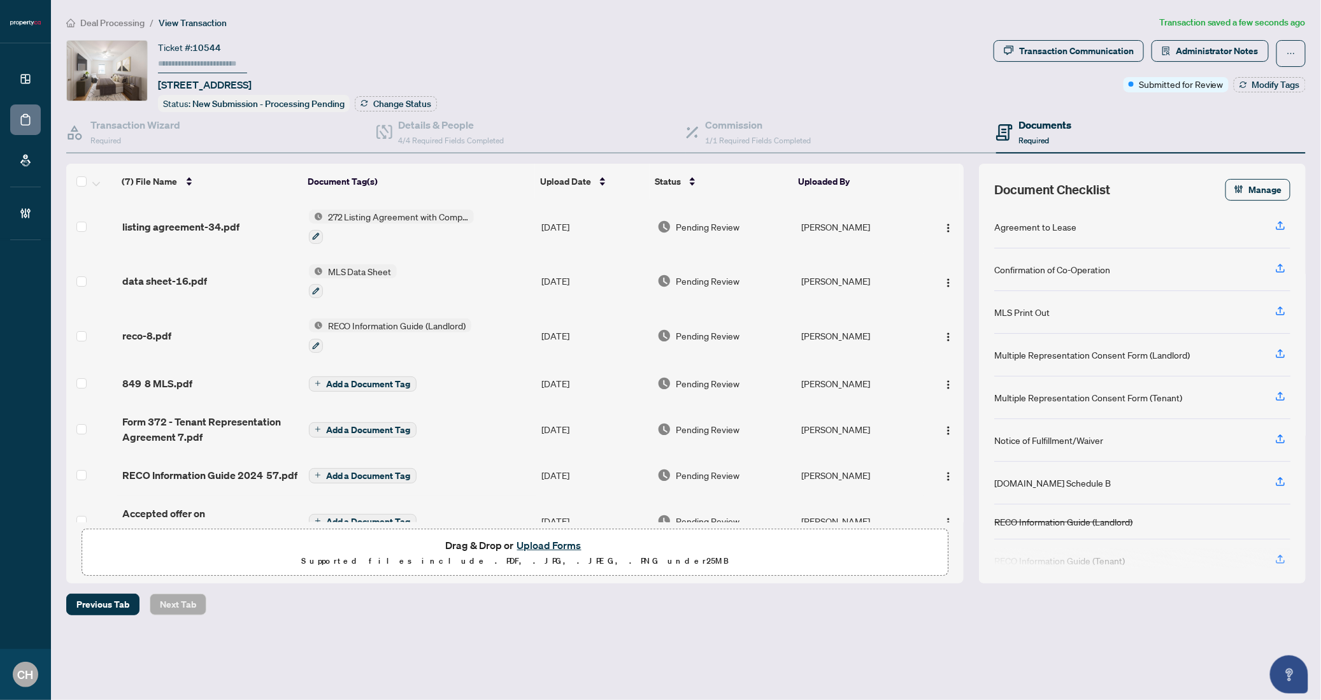
click at [362, 382] on span "Add a Document Tag" at bounding box center [368, 384] width 85 height 9
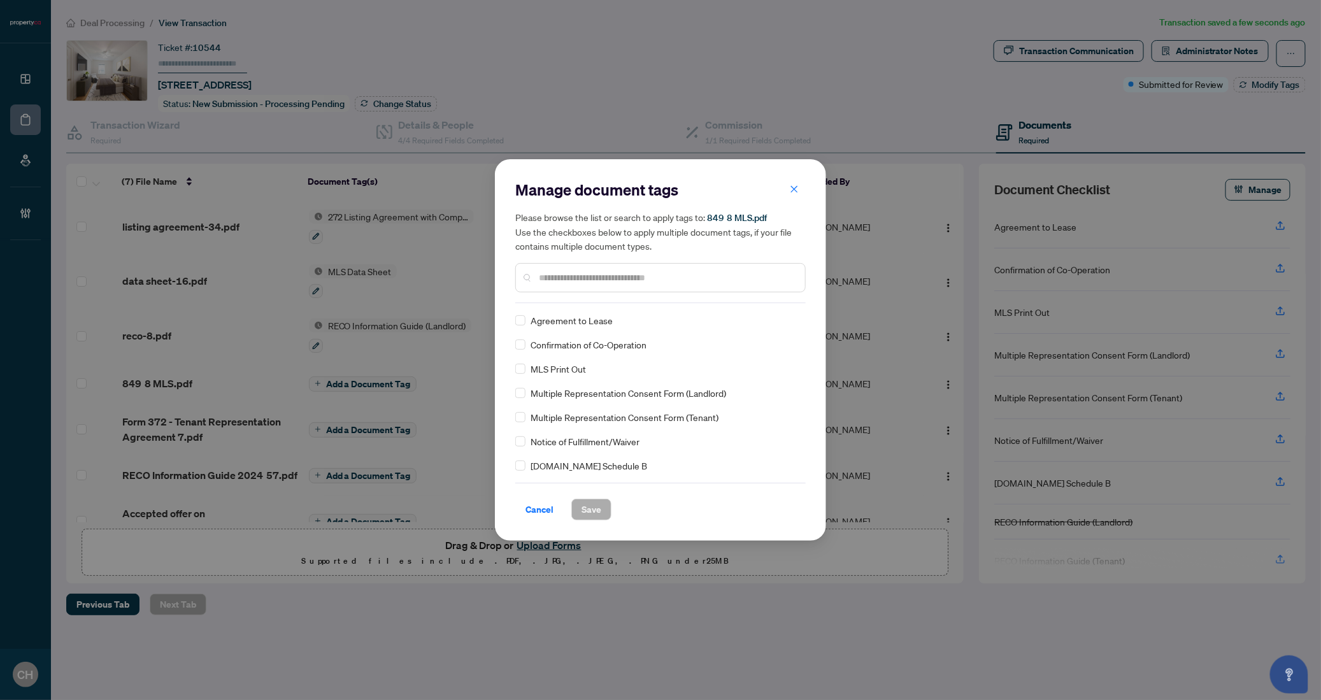
click at [655, 274] on input "text" at bounding box center [667, 278] width 256 height 14
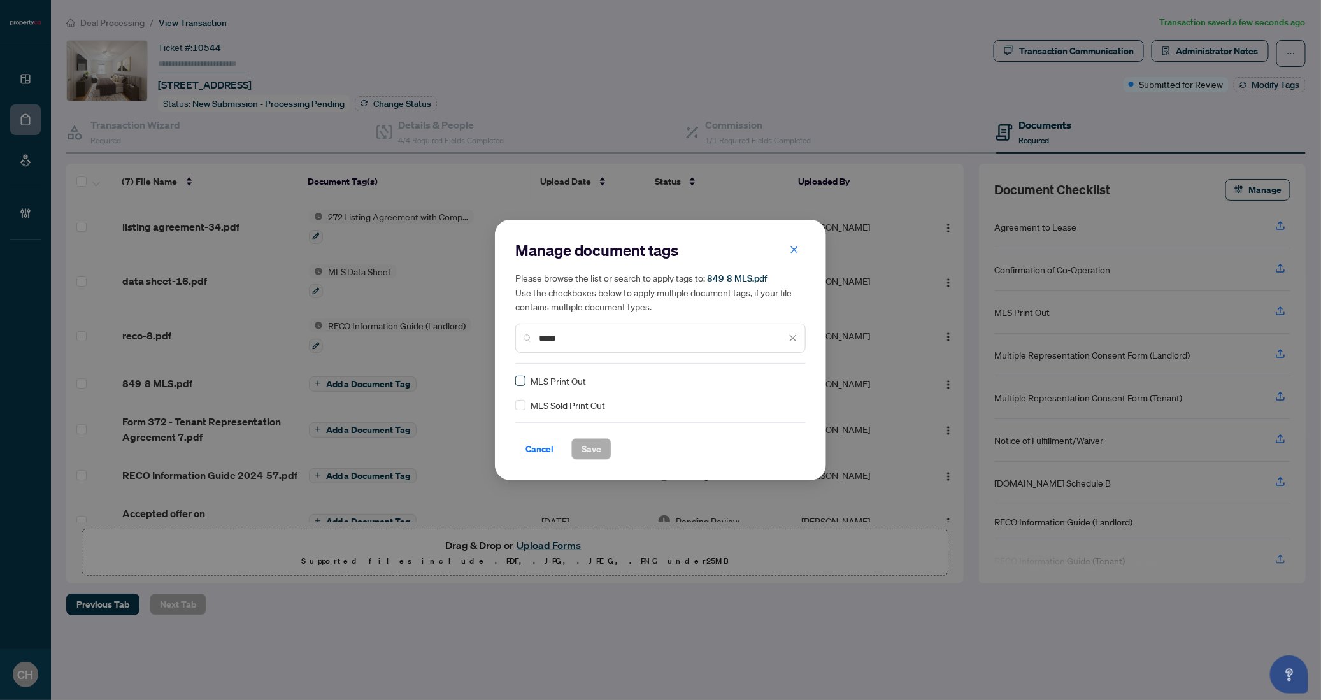
type input "*****"
click at [587, 443] on span "Save" at bounding box center [592, 449] width 20 height 20
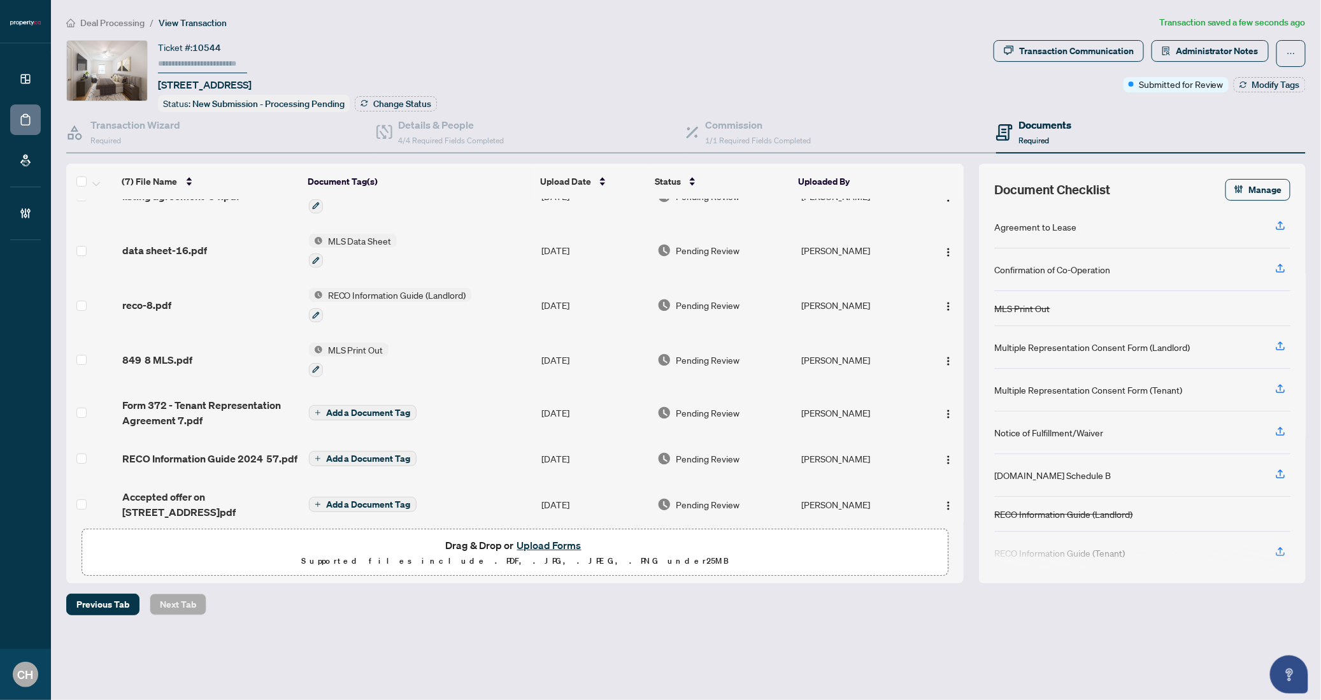
scroll to position [39, 0]
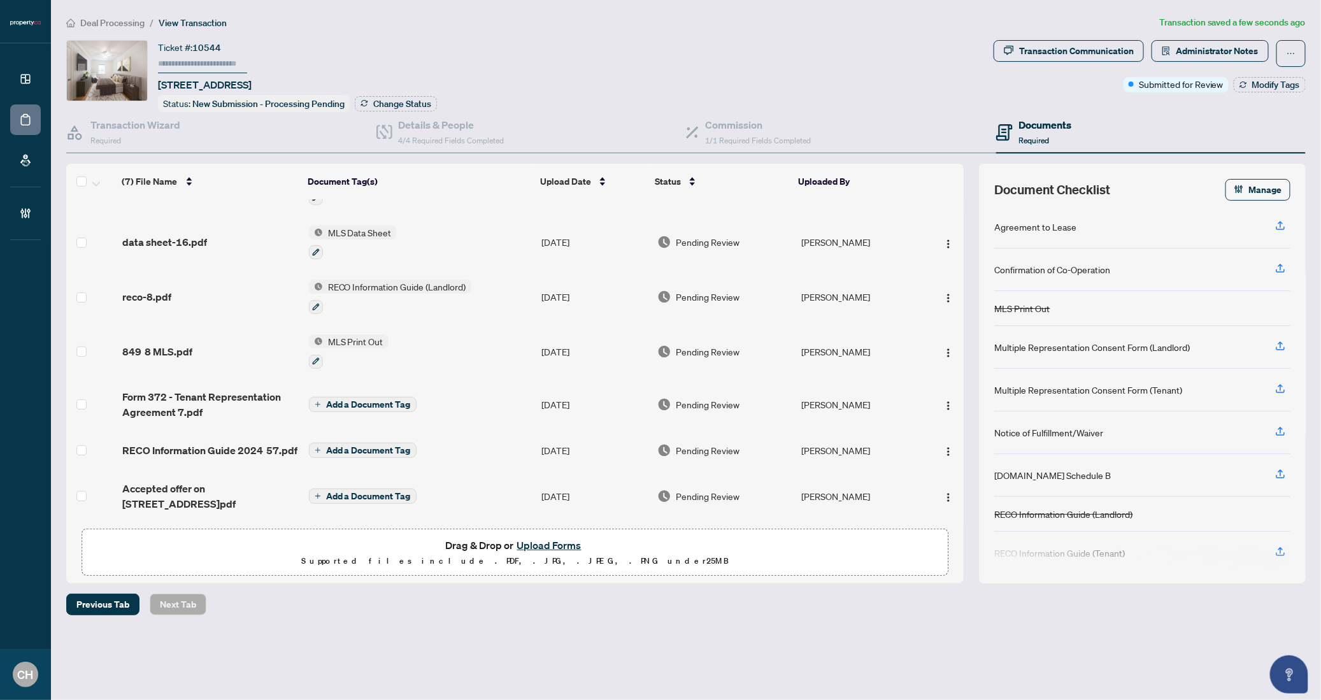
click at [464, 455] on td "Add a Document Tag" at bounding box center [420, 450] width 233 height 41
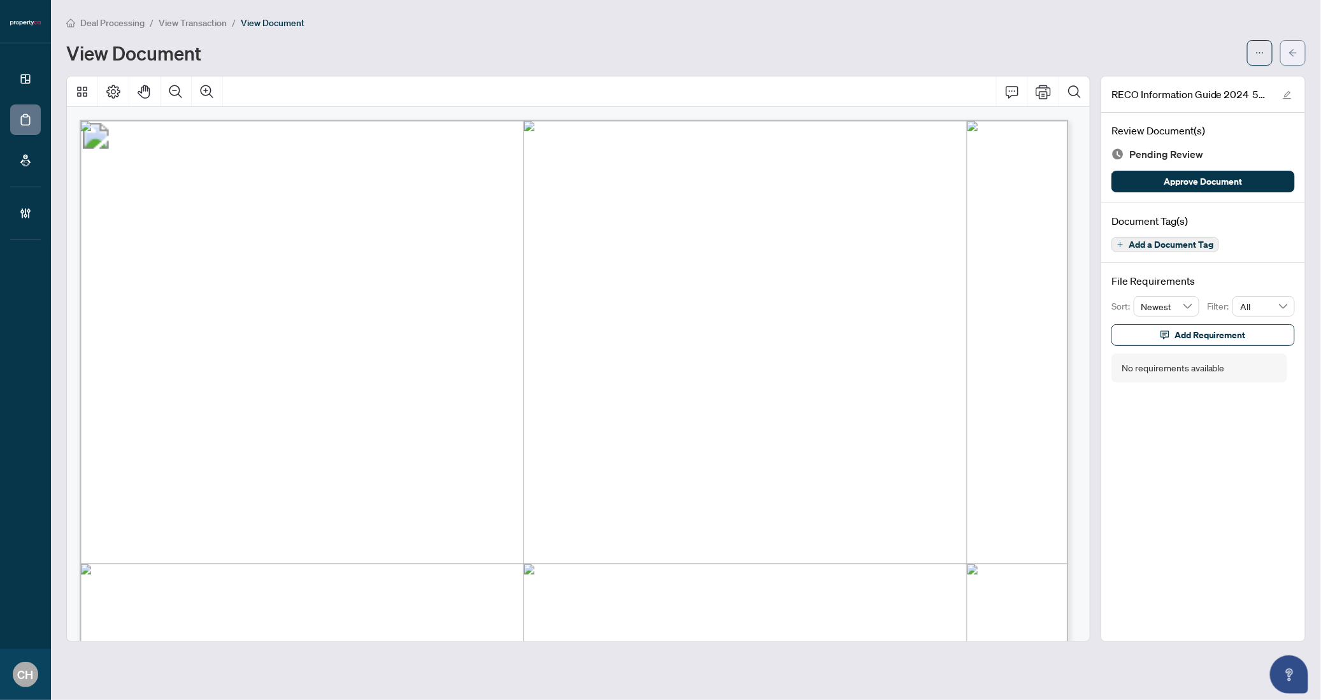
click at [1303, 56] on button "button" at bounding box center [1292, 52] width 25 height 25
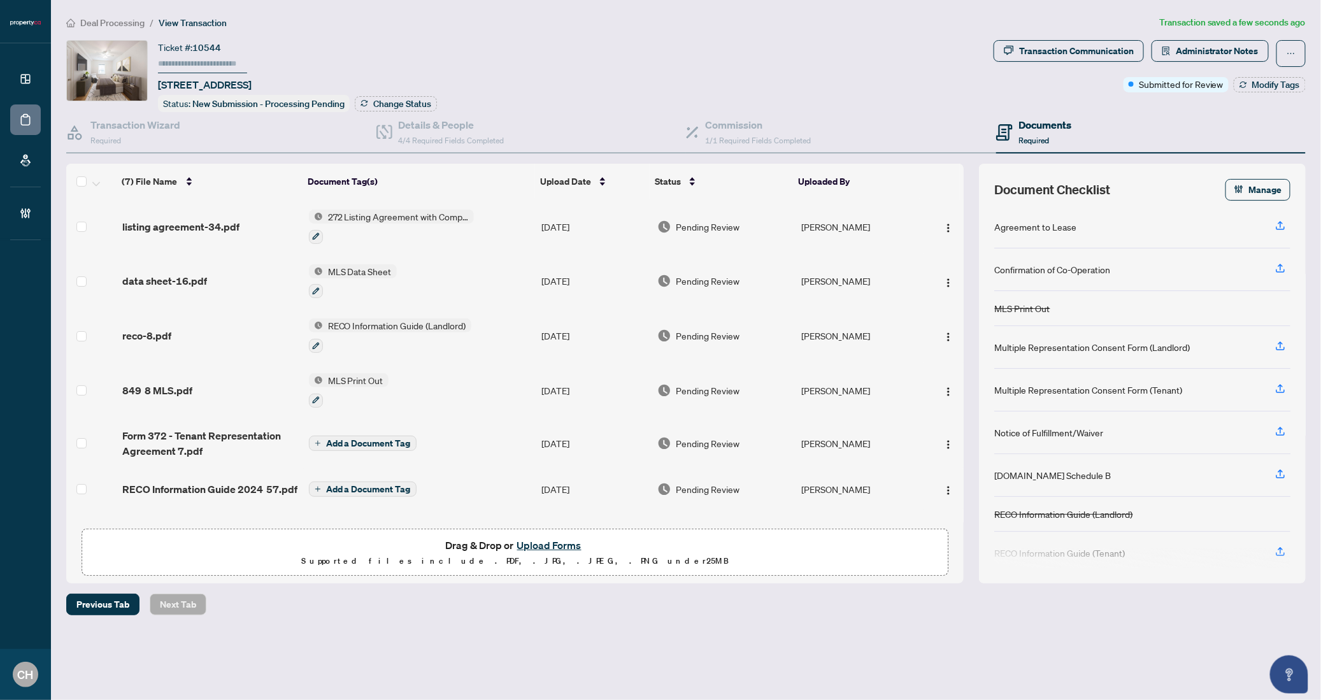
click at [349, 490] on button "Add a Document Tag" at bounding box center [363, 489] width 108 height 15
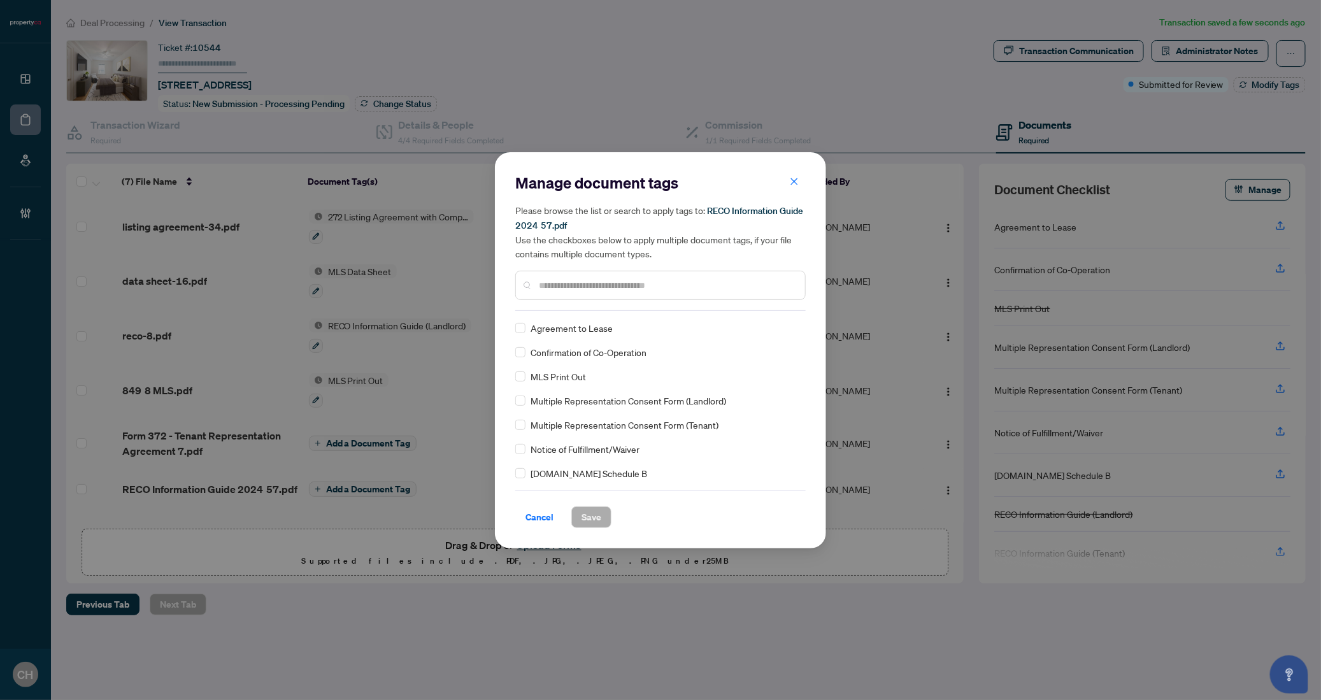
click at [609, 291] on div at bounding box center [660, 285] width 290 height 29
click at [610, 283] on input "text" at bounding box center [667, 285] width 256 height 14
type input "****"
click at [582, 519] on span "Save" at bounding box center [592, 517] width 20 height 20
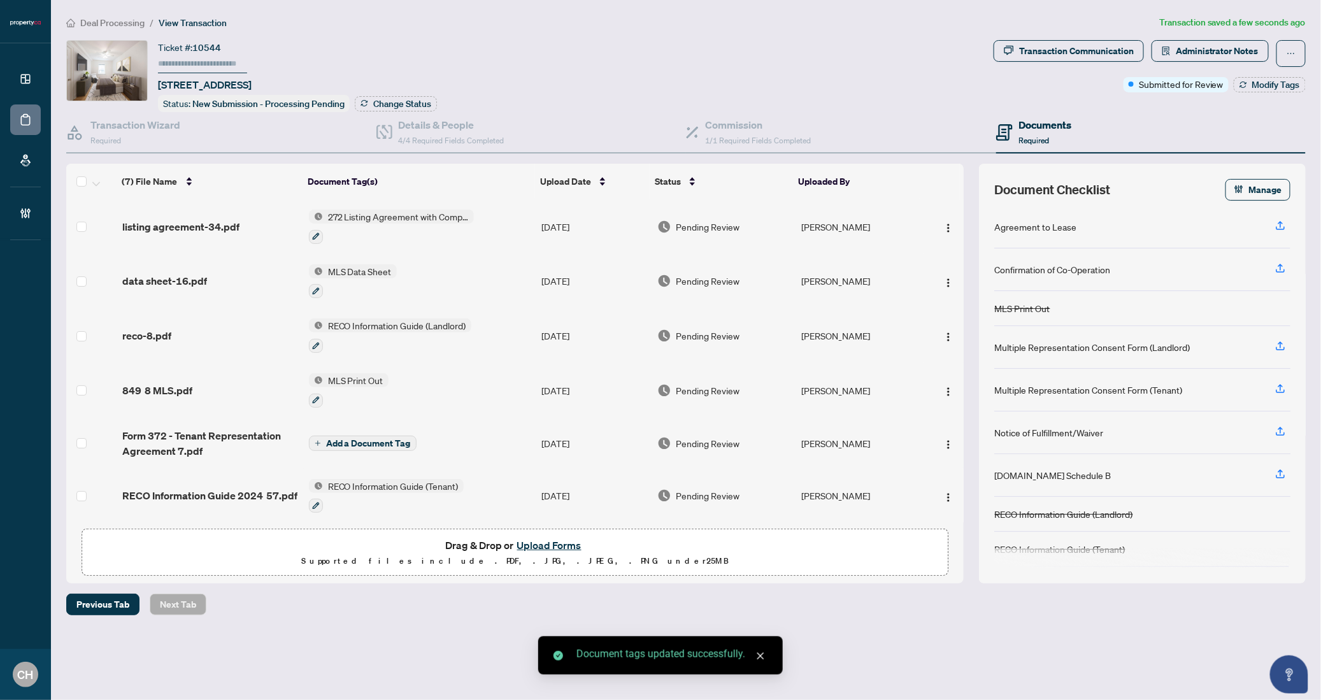
scroll to position [52, 0]
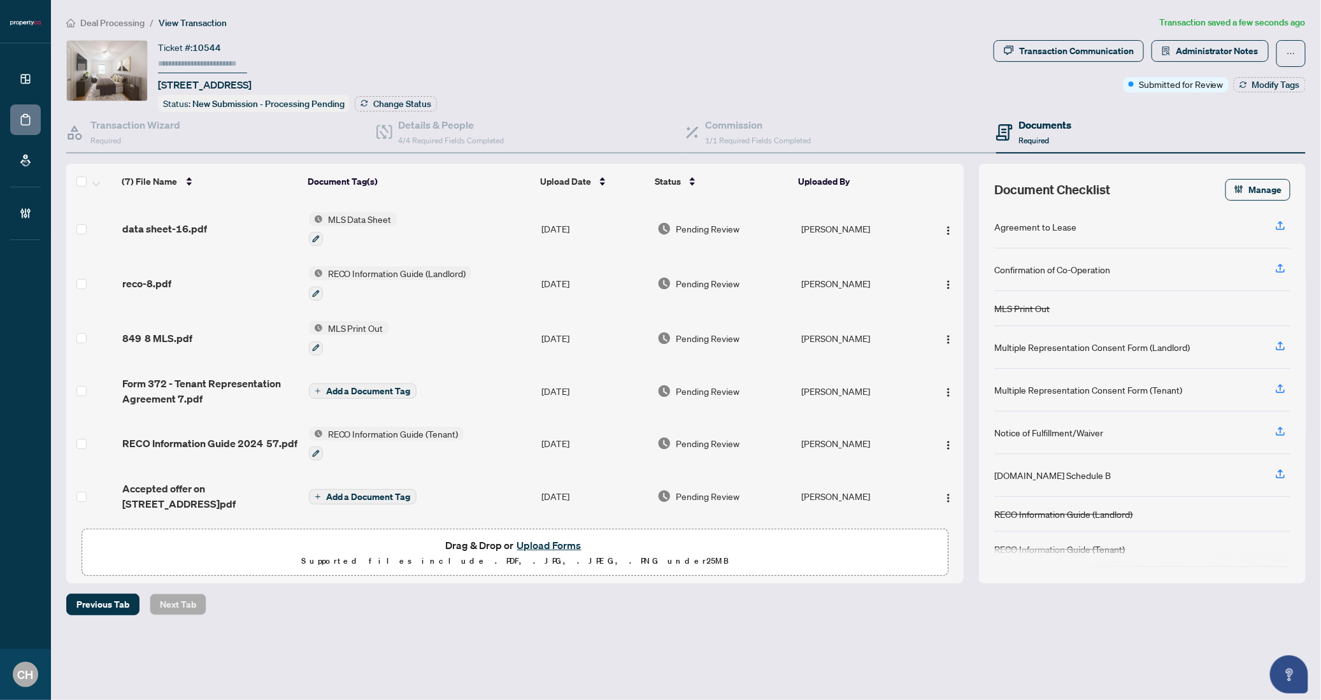
click at [379, 493] on span "Add a Document Tag" at bounding box center [368, 496] width 85 height 9
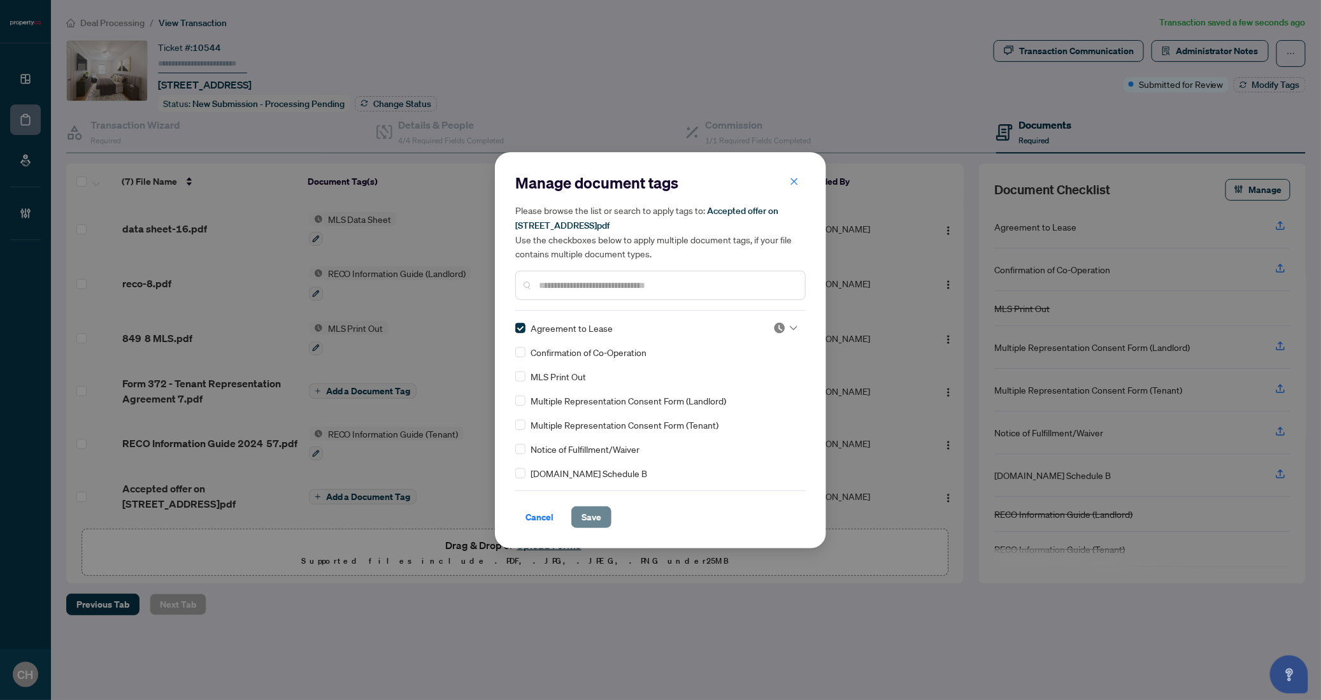
click at [593, 522] on span "Save" at bounding box center [592, 517] width 20 height 20
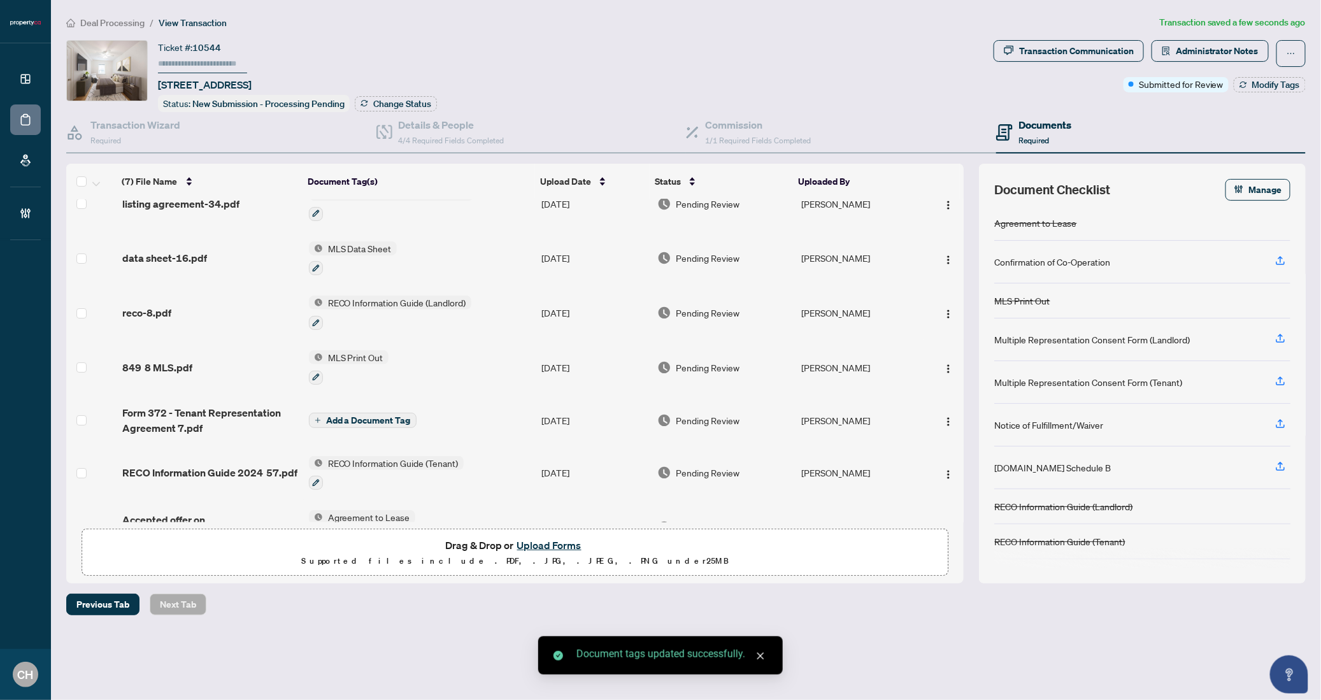
scroll to position [55, 0]
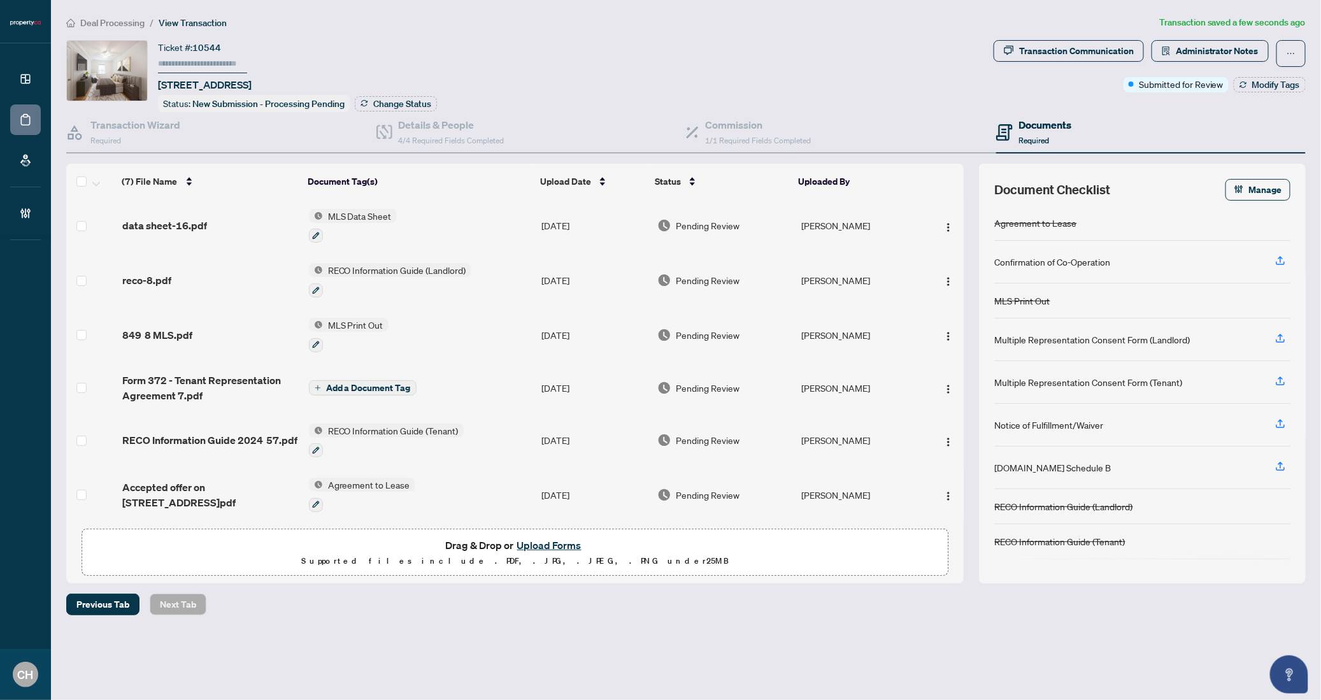
click at [569, 507] on td "[DATE]" at bounding box center [594, 495] width 115 height 55
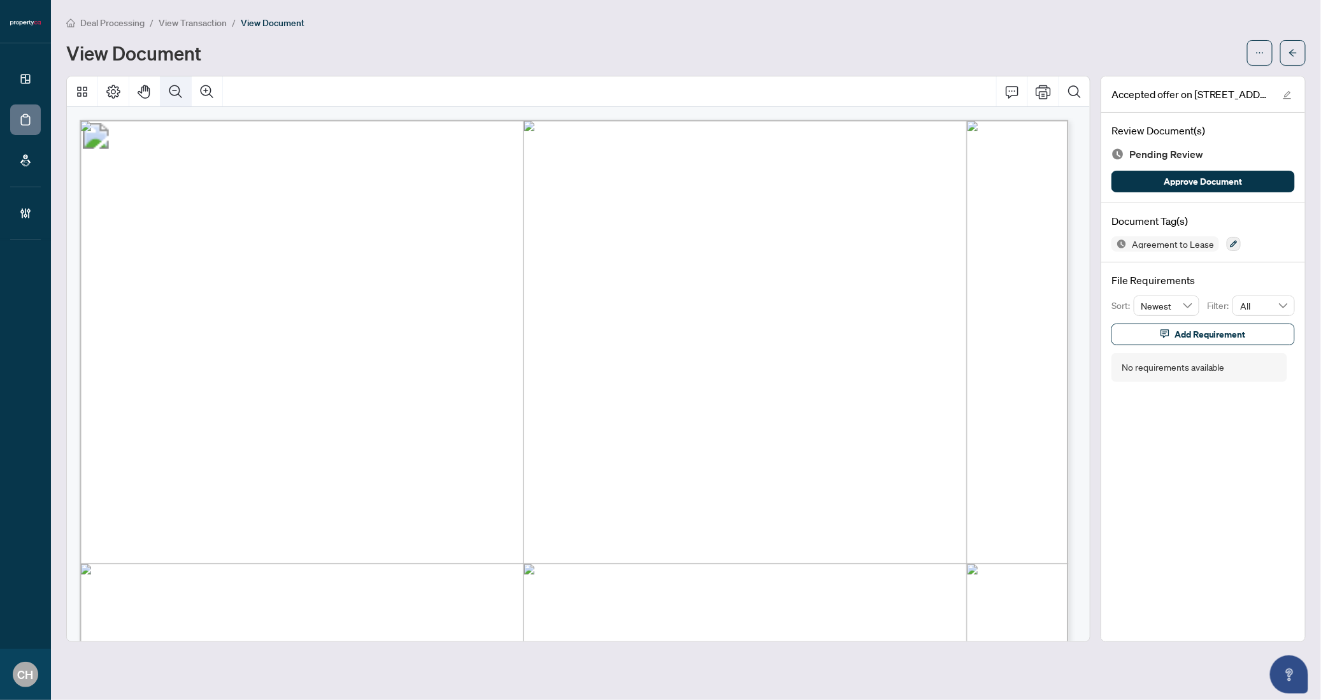
click at [179, 94] on icon "Zoom Out" at bounding box center [175, 91] width 13 height 13
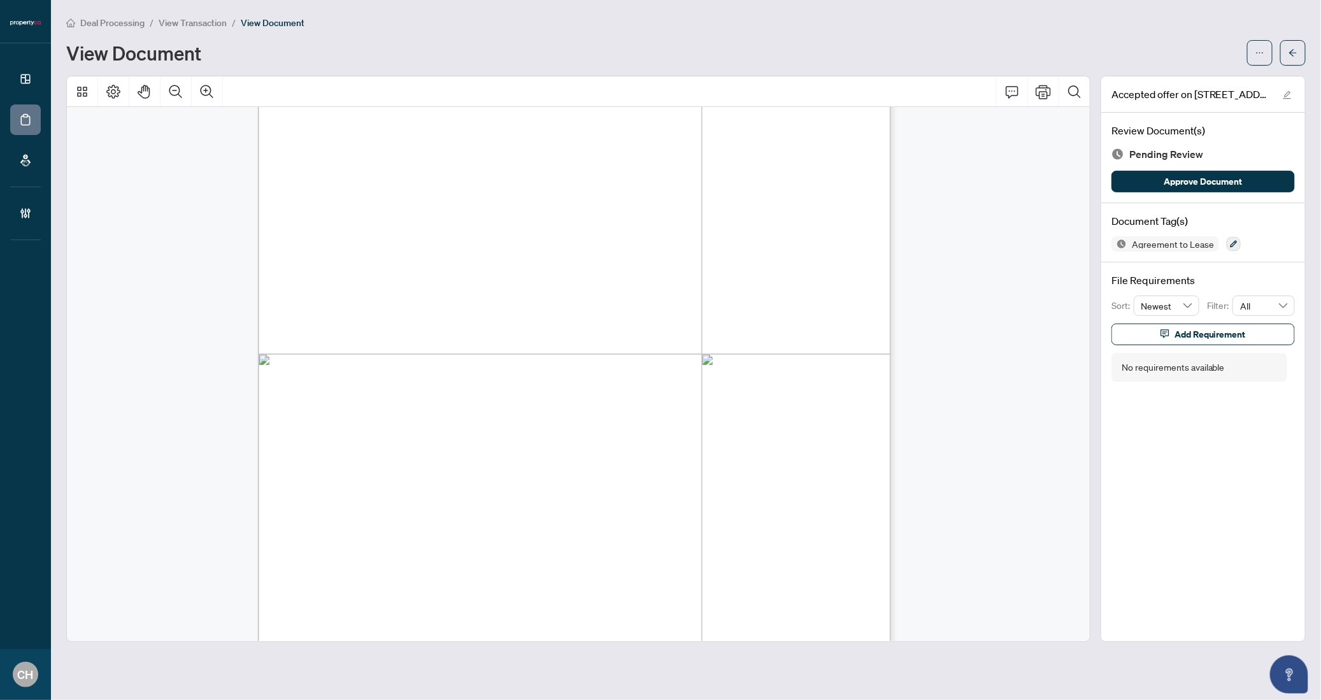
scroll to position [3543, 0]
click at [213, 85] on icon "Zoom In" at bounding box center [206, 91] width 15 height 15
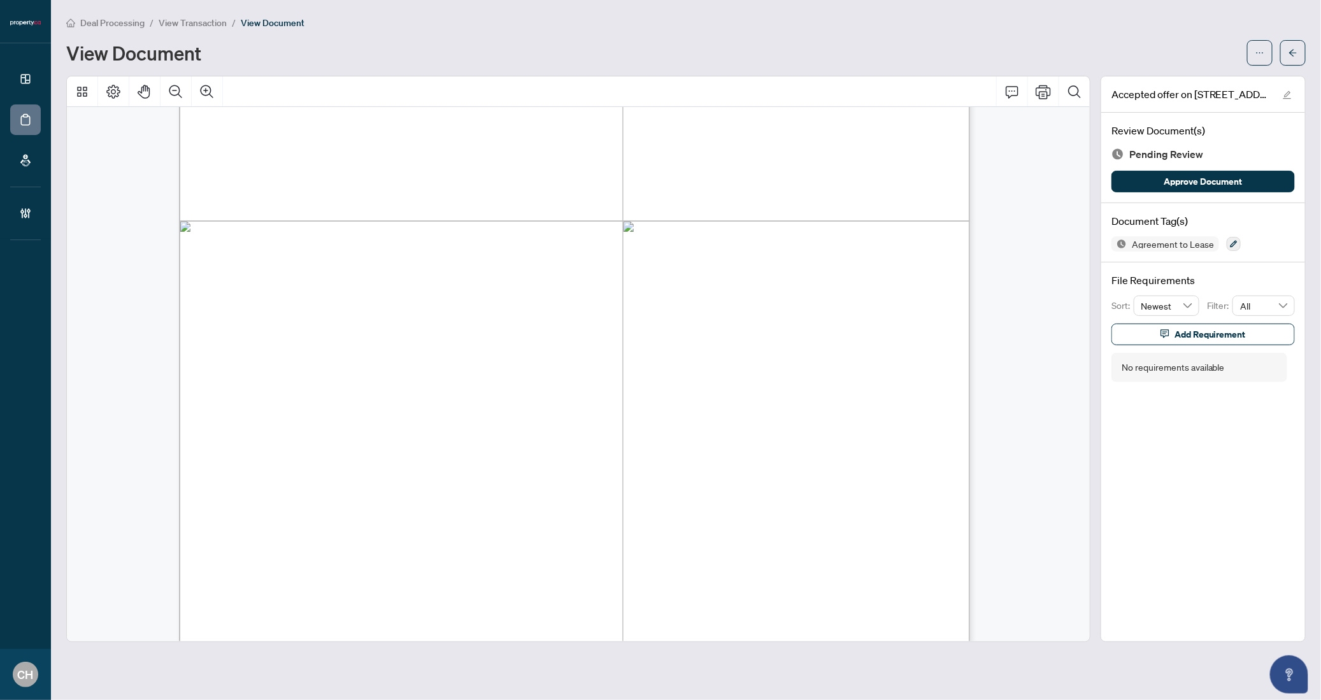
scroll to position [2423, 0]
drag, startPoint x: 236, startPoint y: 337, endPoint x: 307, endPoint y: 336, distance: 70.7
click at [307, 336] on span "BETH SOLOMONS" at bounding box center [282, 338] width 90 height 11
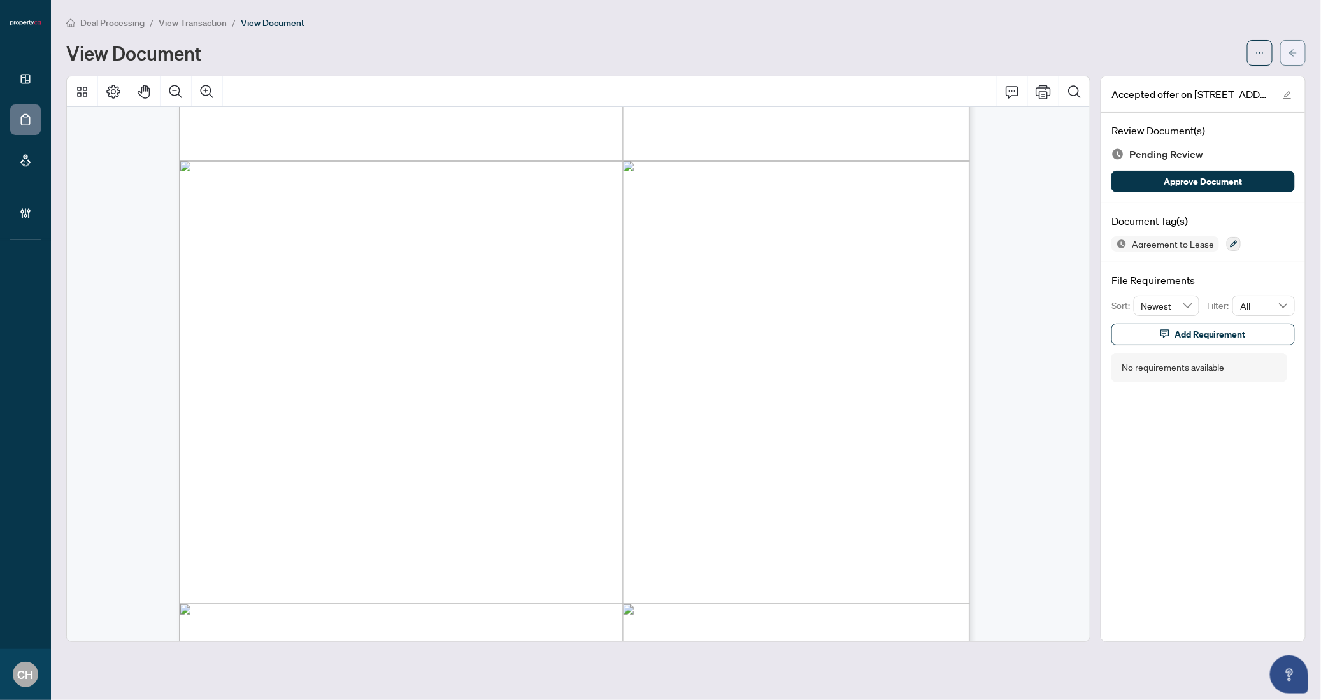
click at [1283, 52] on button "button" at bounding box center [1292, 52] width 25 height 25
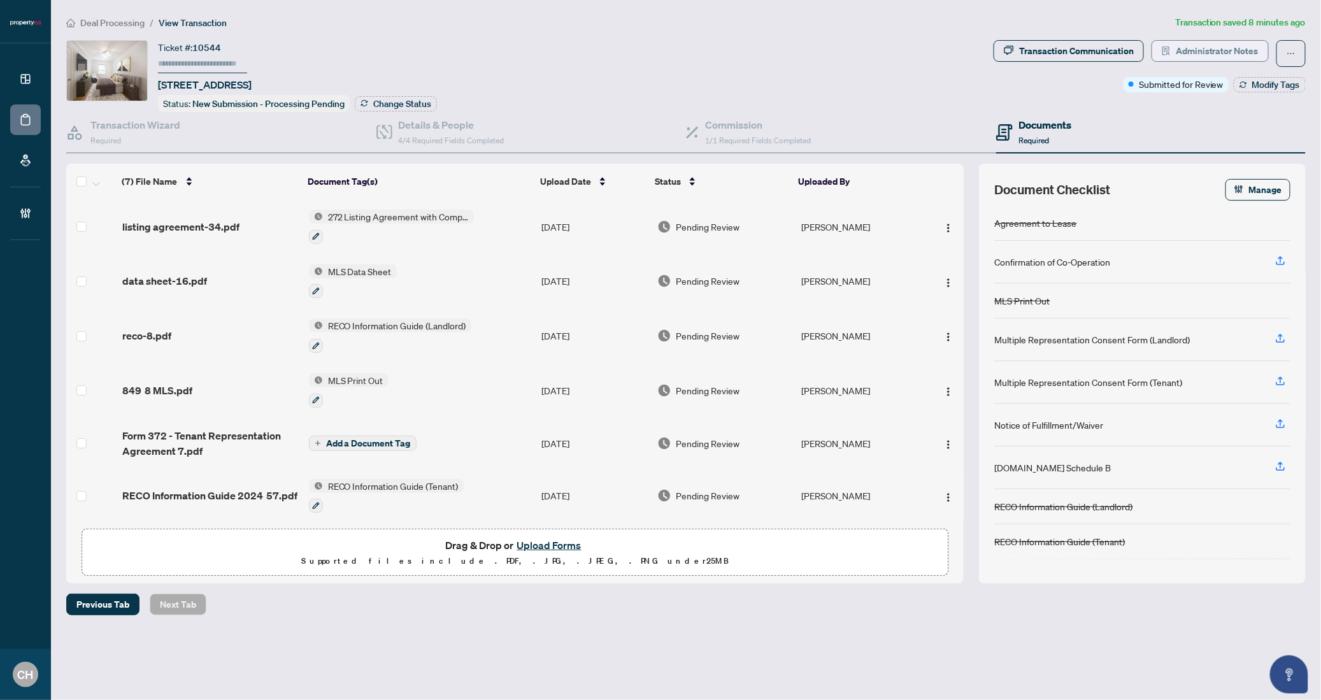
click at [1235, 50] on span "Administrator Notes" at bounding box center [1217, 51] width 83 height 20
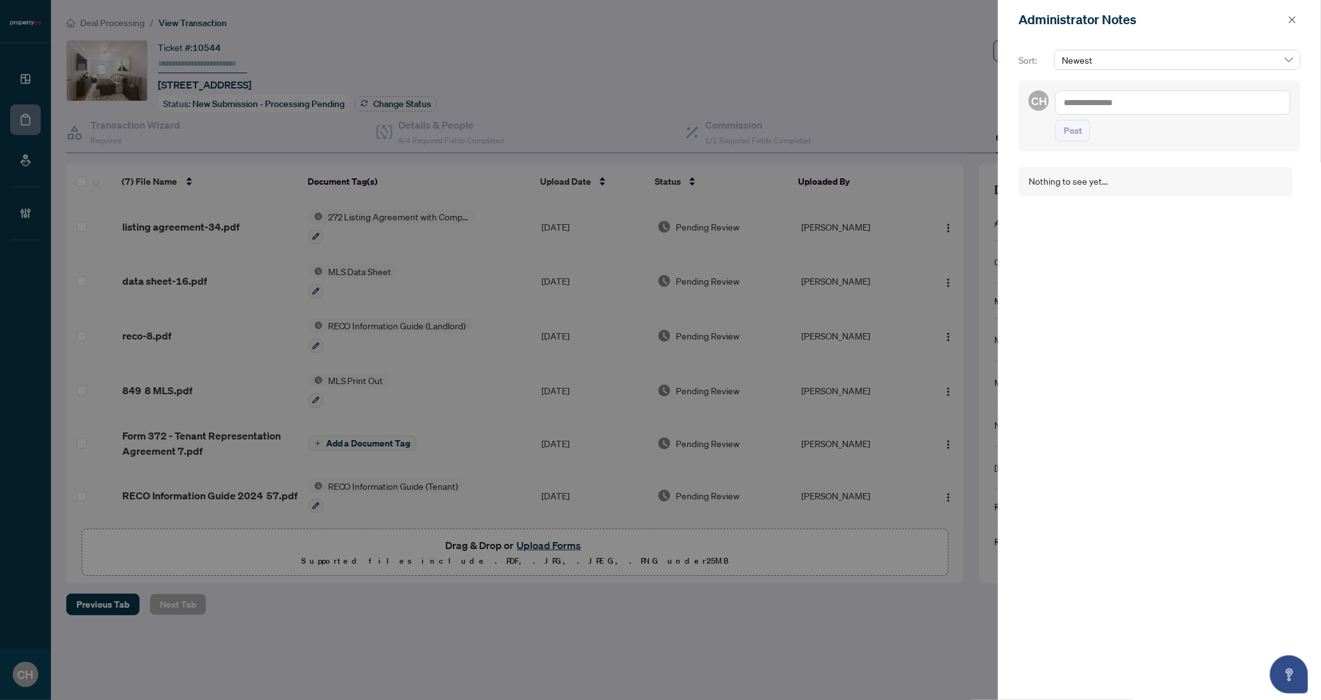
click at [1126, 89] on div "CH Post" at bounding box center [1159, 115] width 282 height 71
click at [1126, 97] on textarea at bounding box center [1172, 102] width 235 height 24
type textarea "**********"
click at [1084, 154] on div "**********" at bounding box center [1159, 122] width 282 height 84
click at [1078, 149] on span "Post" at bounding box center [1073, 143] width 18 height 20
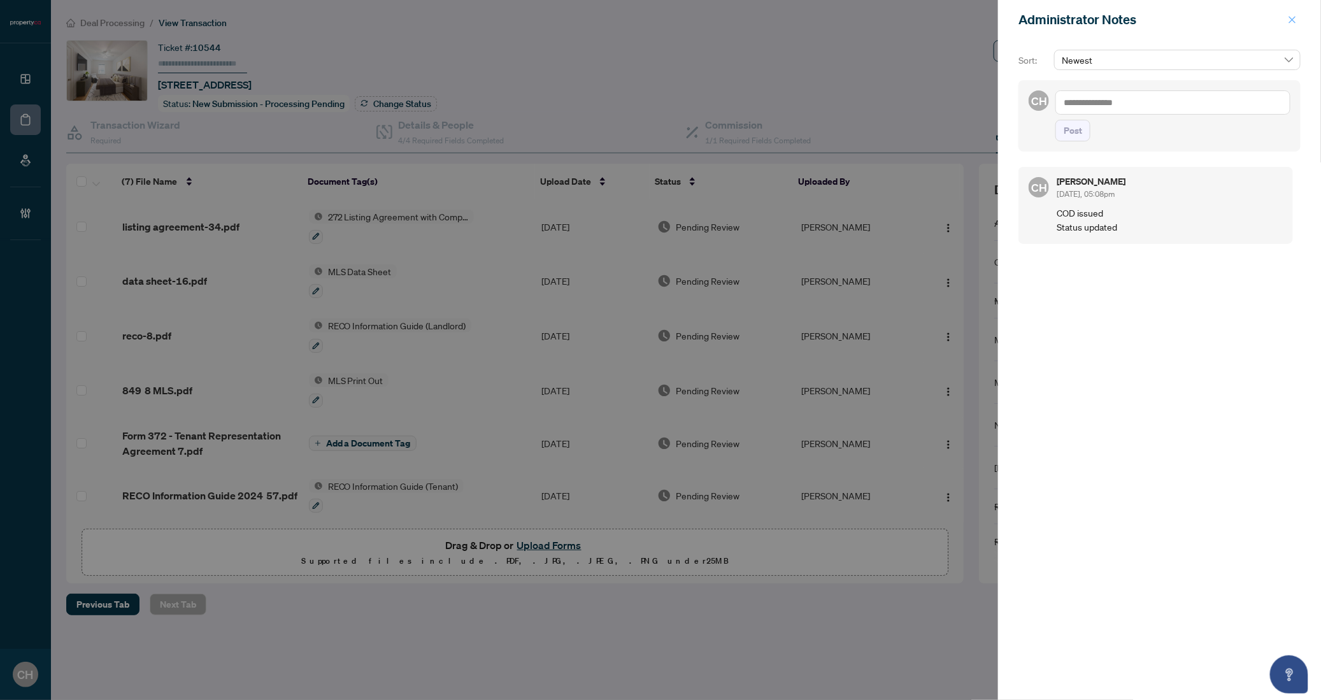
click at [1297, 20] on icon "close" at bounding box center [1292, 19] width 9 height 9
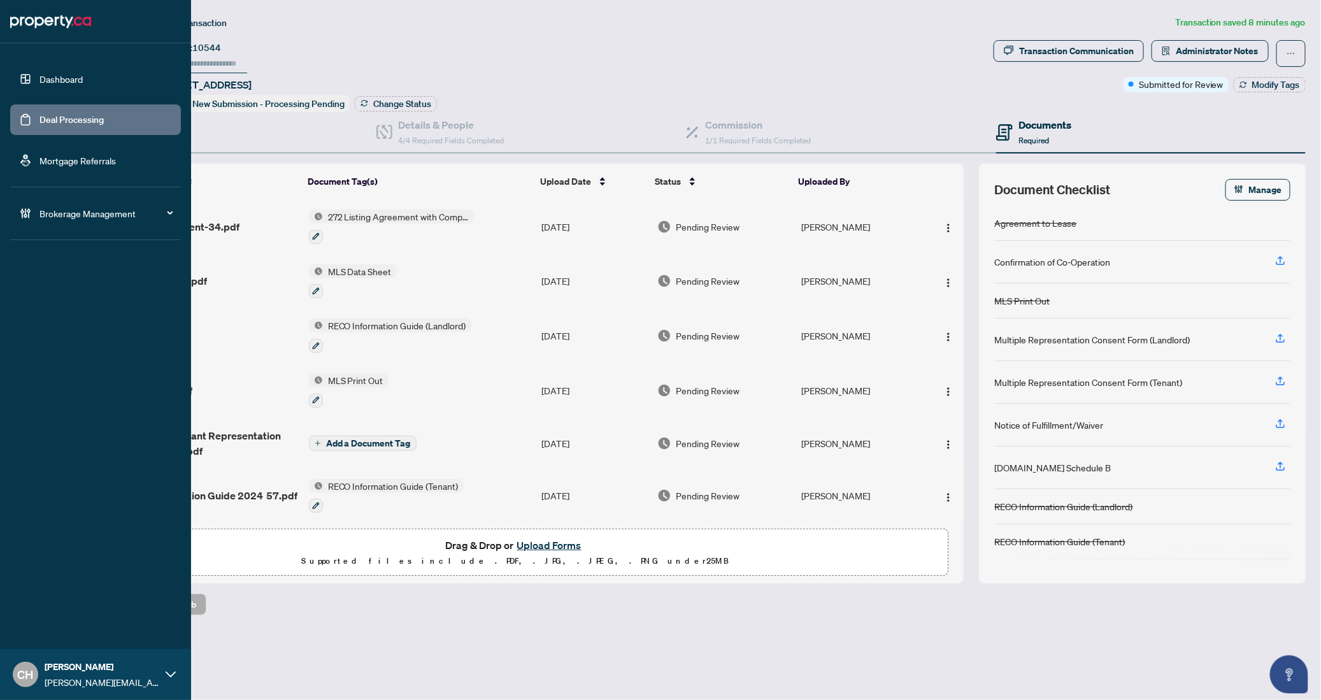
click at [44, 115] on link "Deal Processing" at bounding box center [71, 119] width 64 height 11
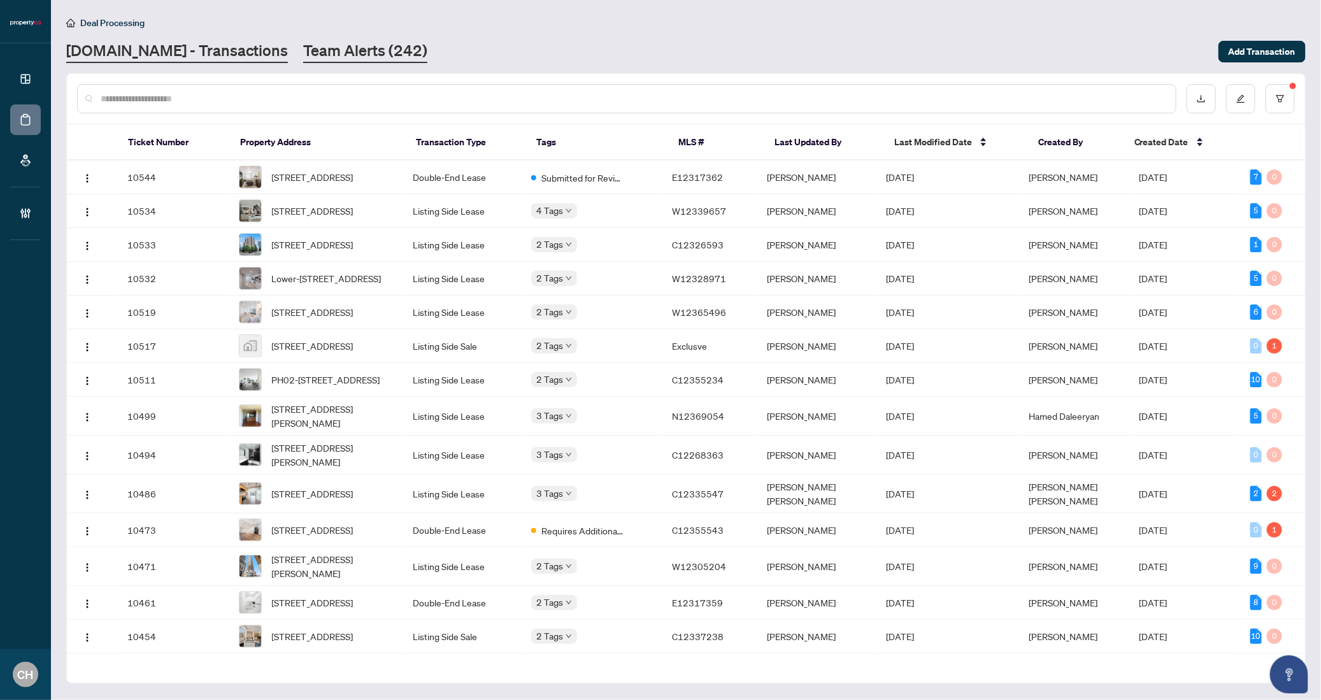
click at [303, 41] on link "Team Alerts (242)" at bounding box center [365, 51] width 124 height 23
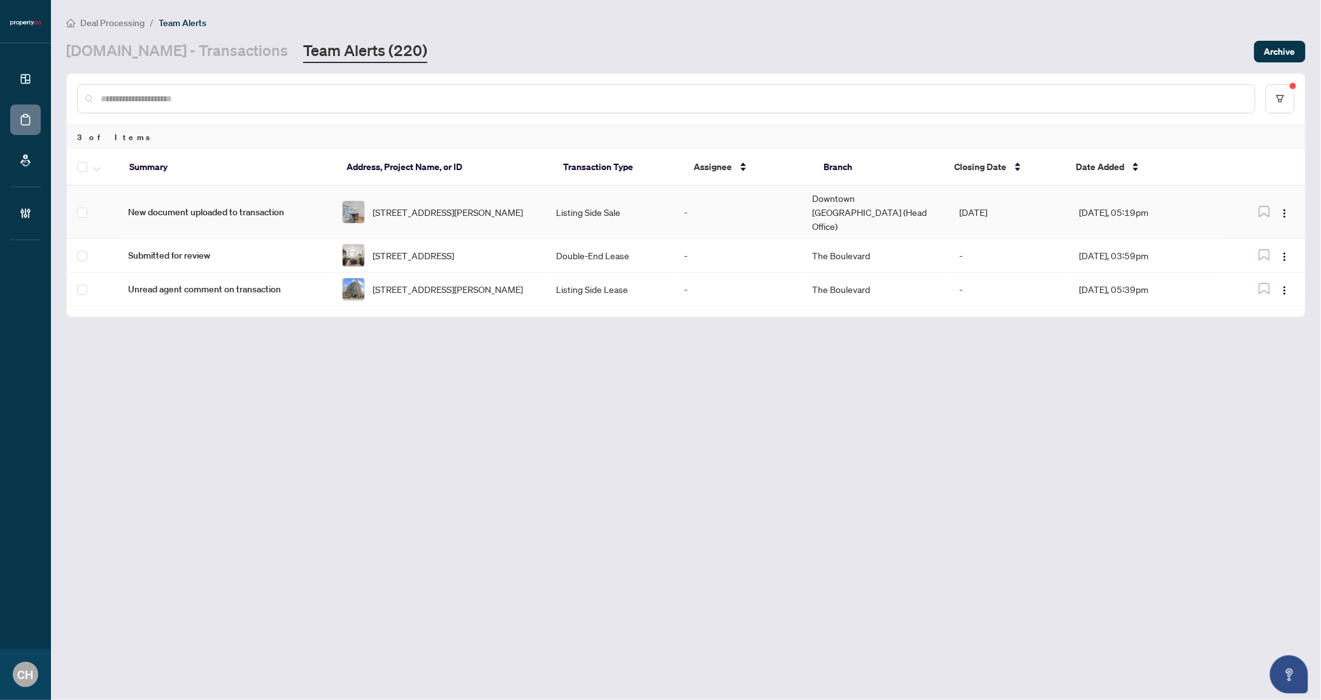
click at [674, 213] on td "Listing Side Sale" at bounding box center [610, 212] width 128 height 53
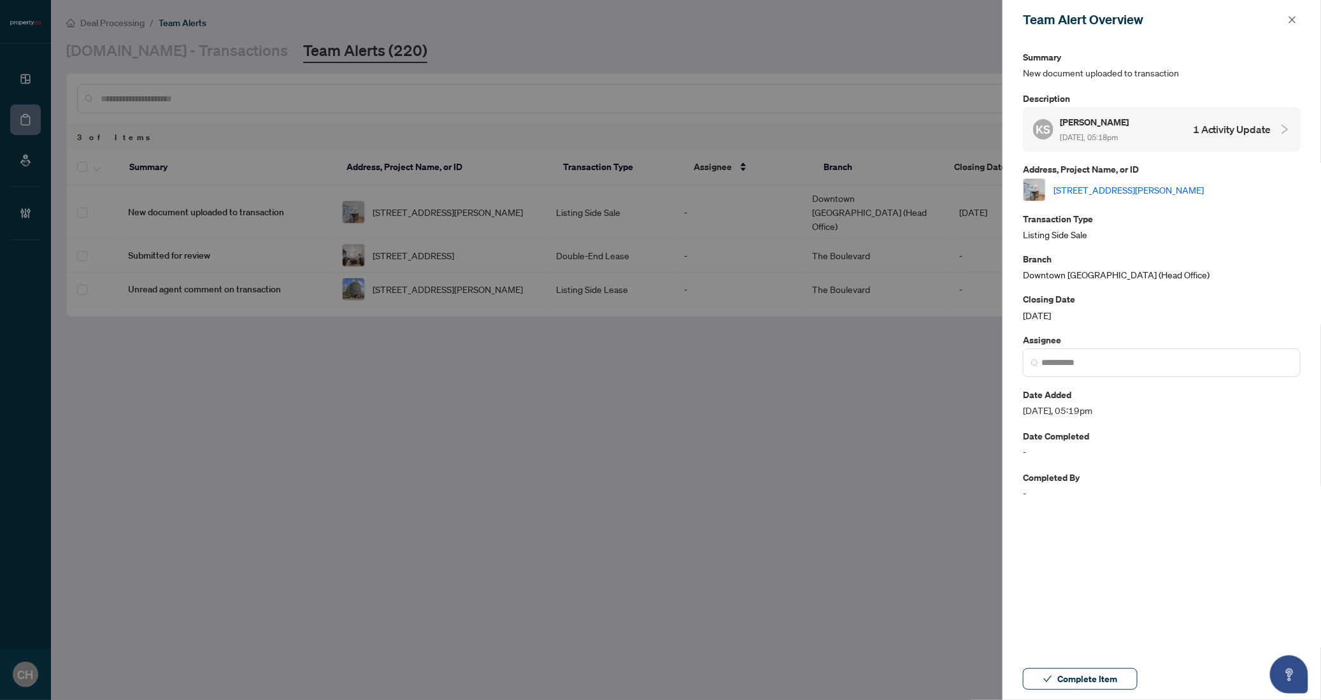
click at [1233, 115] on div "KS Kevin Shapiro Sep/04/2025, 05:18pm 1 Activity Update" at bounding box center [1152, 129] width 238 height 29
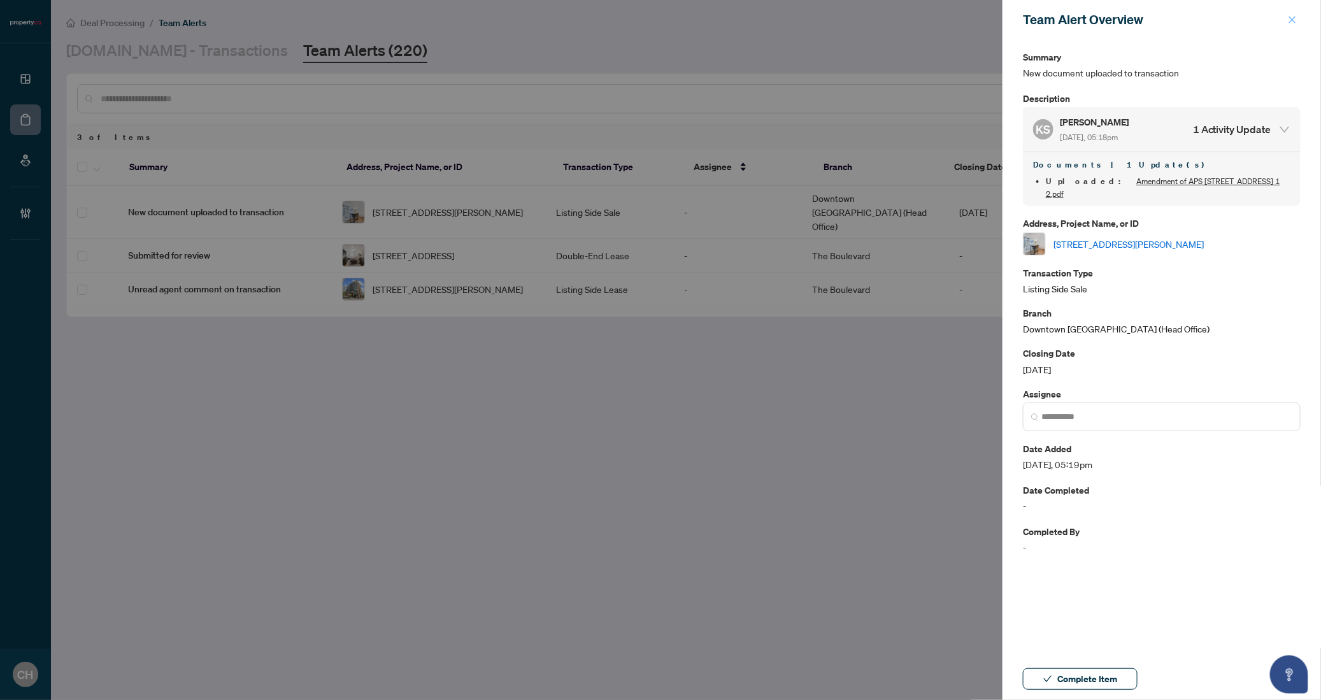
click at [1293, 16] on icon "close" at bounding box center [1292, 19] width 9 height 9
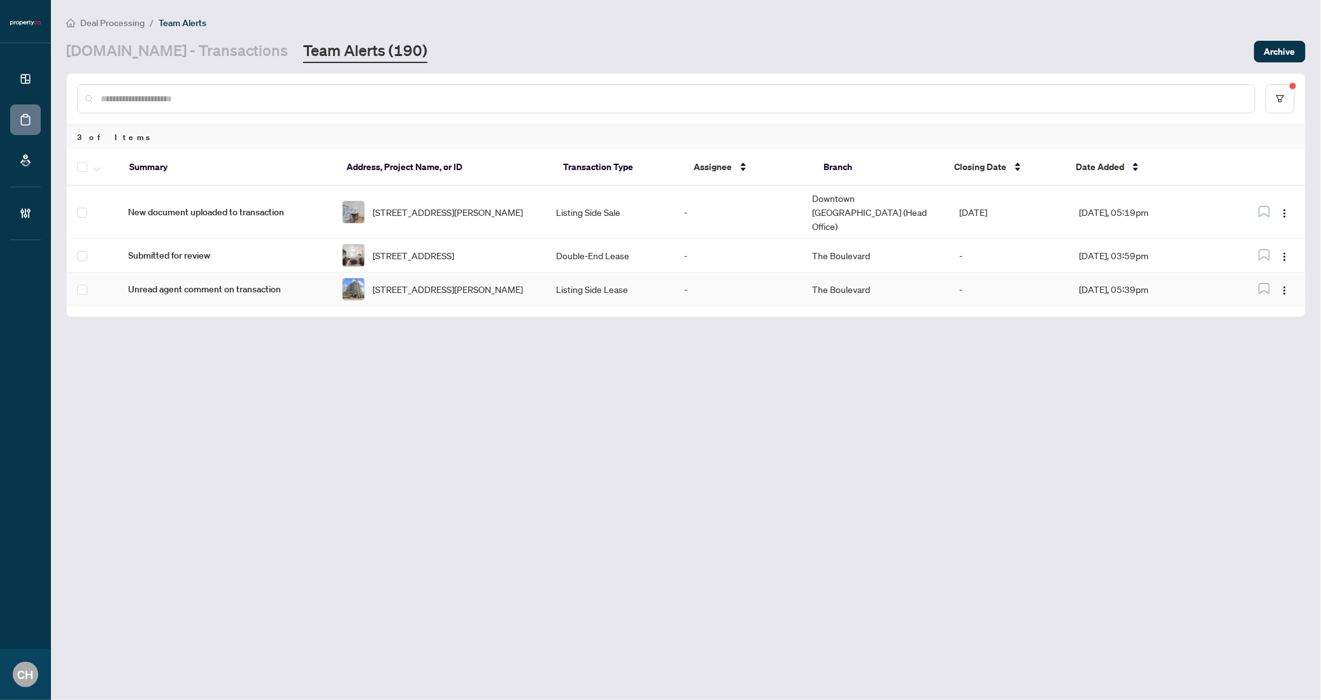
click at [843, 299] on td "The Boulevard" at bounding box center [876, 290] width 147 height 34
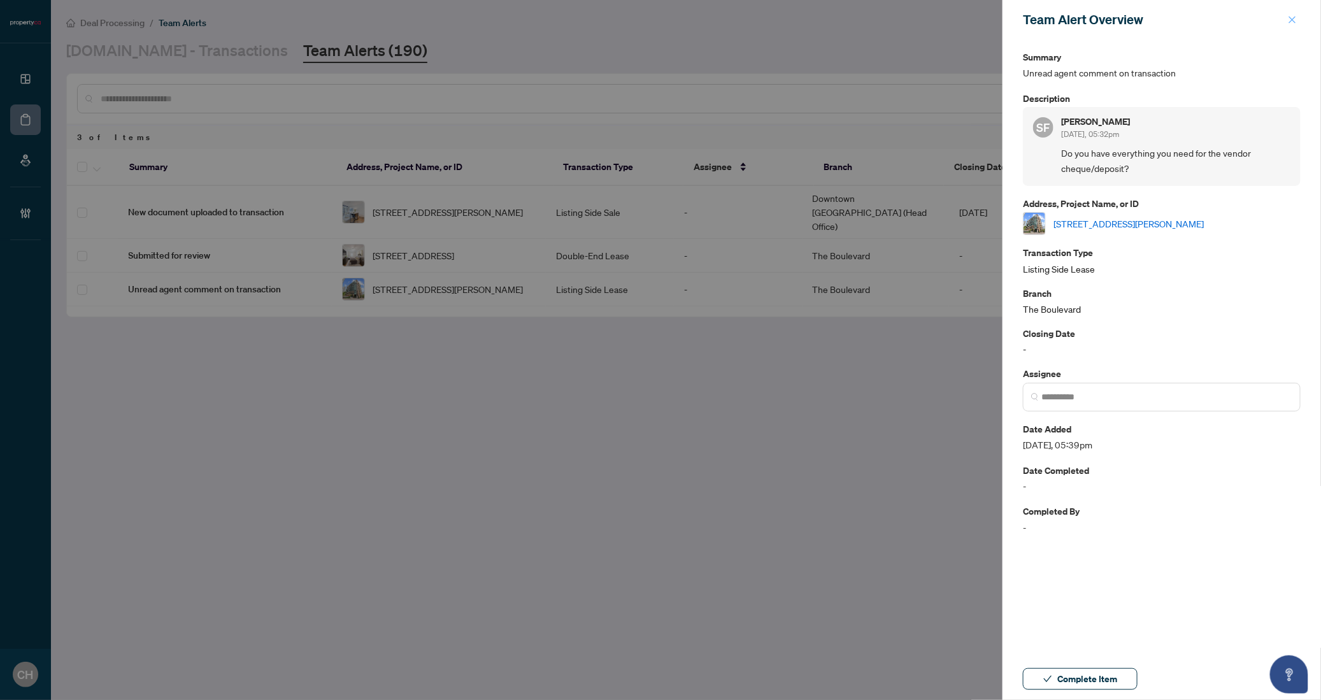
click at [1292, 21] on icon "close" at bounding box center [1292, 19] width 9 height 9
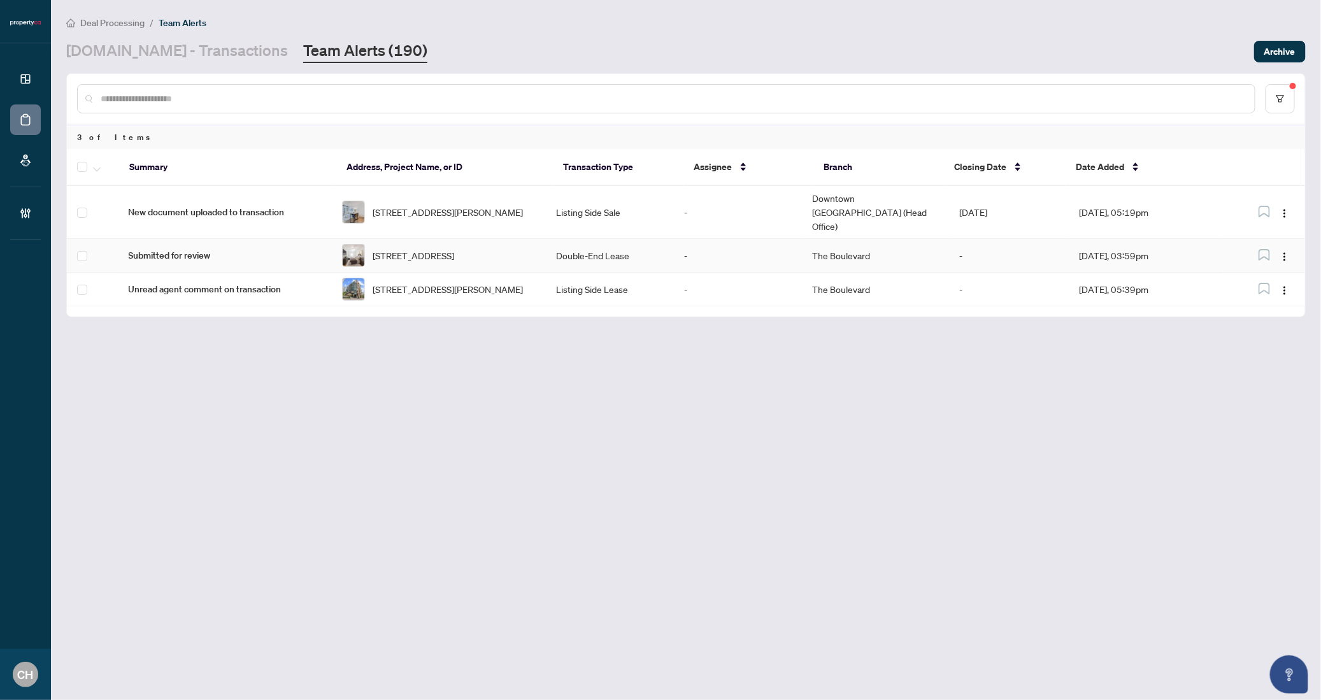
click at [632, 239] on td "Double-End Lease" at bounding box center [610, 256] width 128 height 34
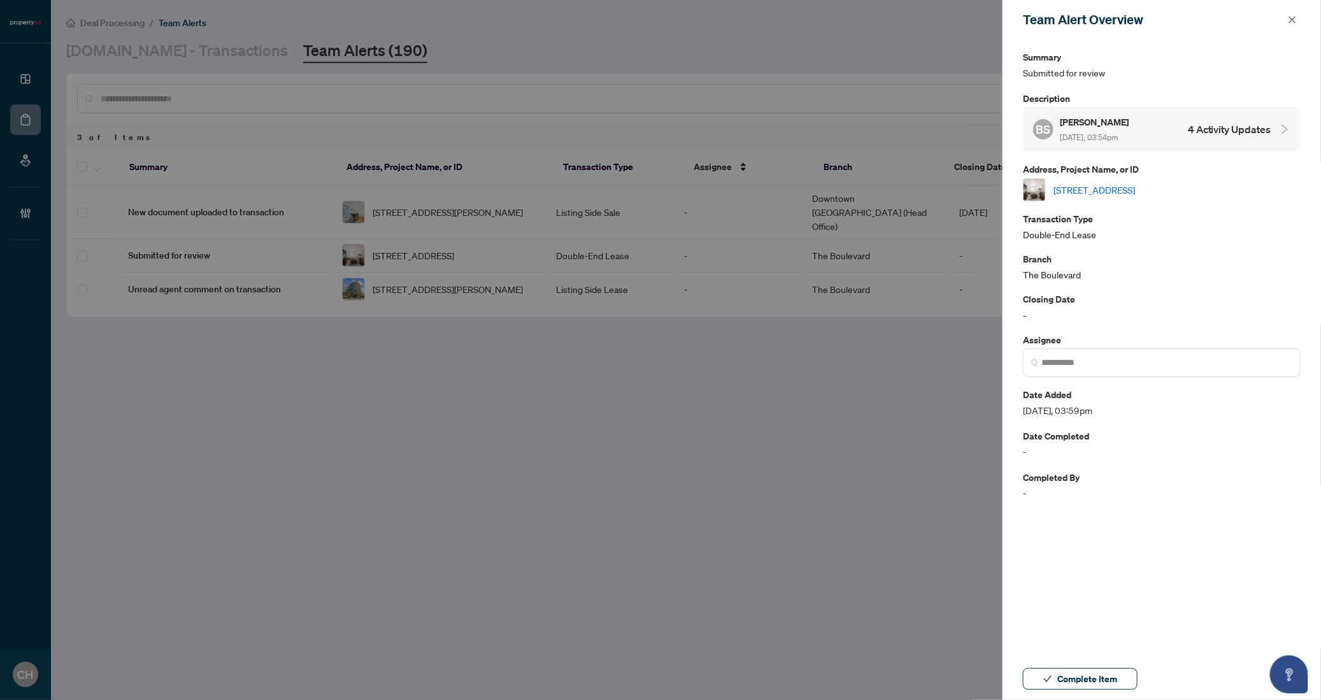
click at [1220, 117] on div "BS Beth Solomons Sep/04/2025, 03:54pm 4 Activity Updates" at bounding box center [1152, 129] width 238 height 29
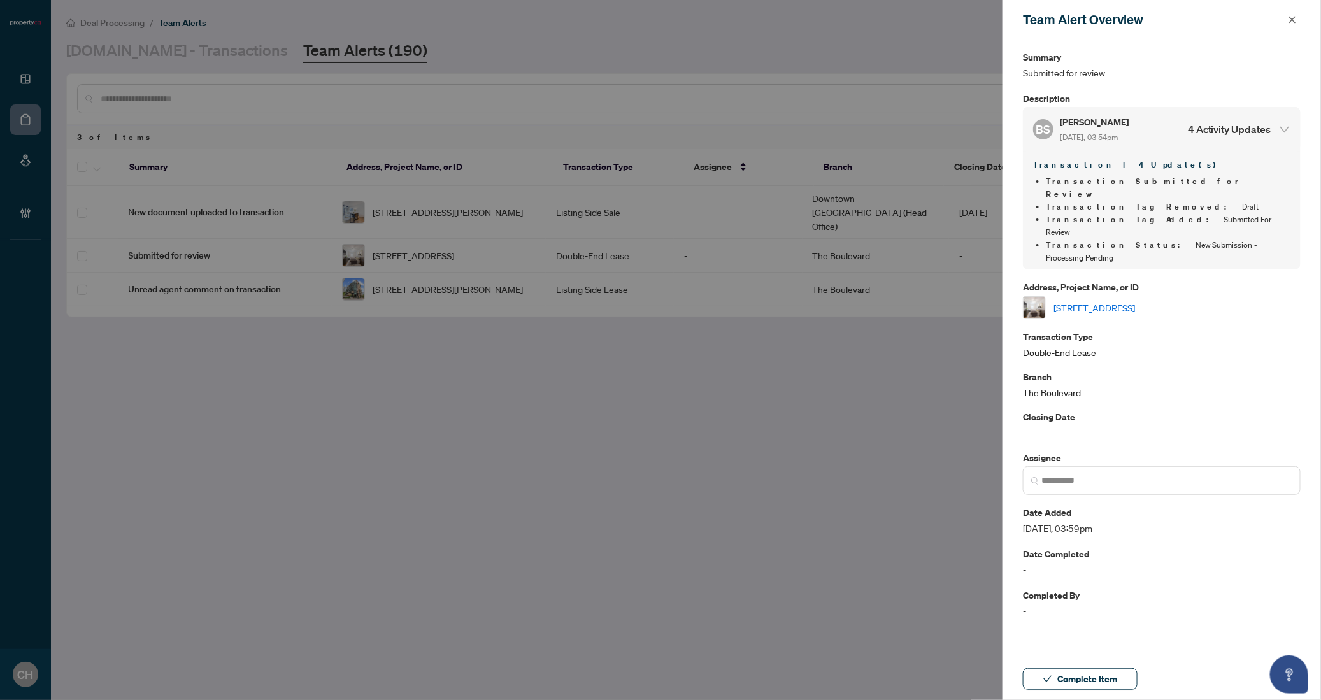
click at [1135, 301] on link "[STREET_ADDRESS]" at bounding box center [1095, 308] width 82 height 14
click at [1046, 689] on span "button" at bounding box center [1047, 679] width 9 height 20
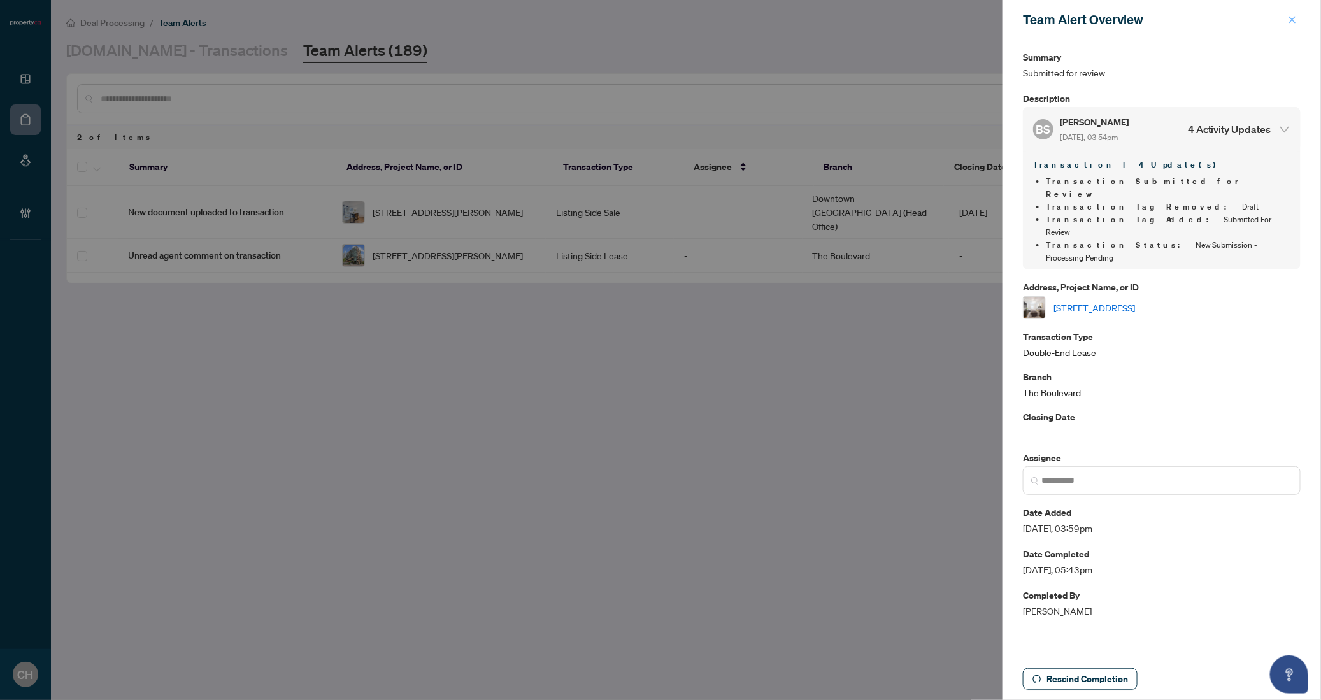
click at [1290, 24] on icon "close" at bounding box center [1292, 19] width 9 height 9
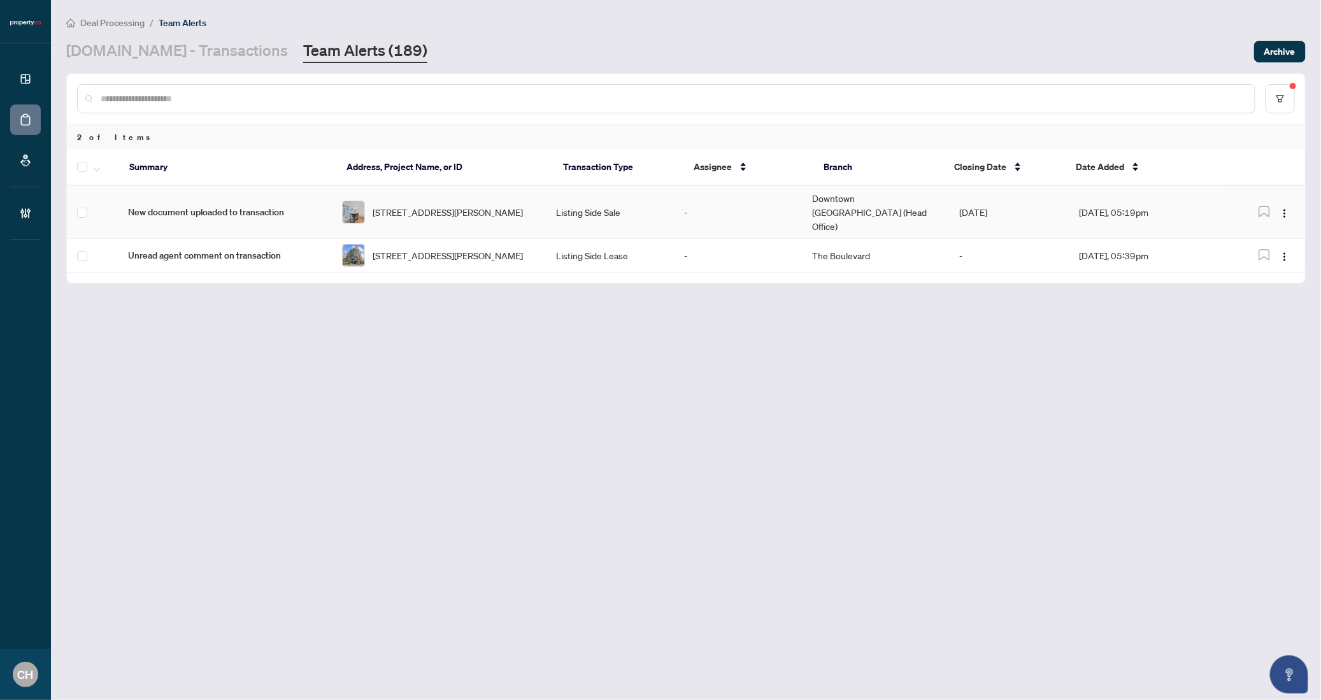
click at [600, 220] on td "Listing Side Sale" at bounding box center [610, 212] width 128 height 53
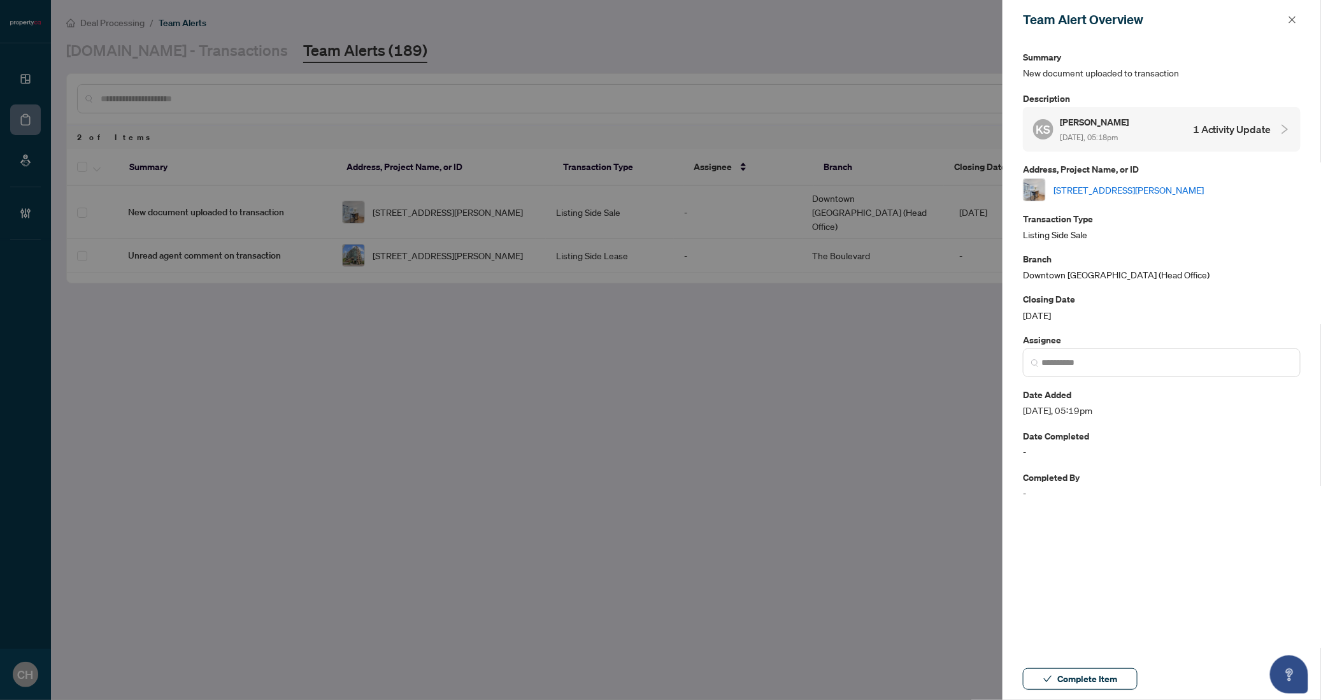
click at [1252, 135] on h4 "1 Activity Update" at bounding box center [1232, 129] width 78 height 15
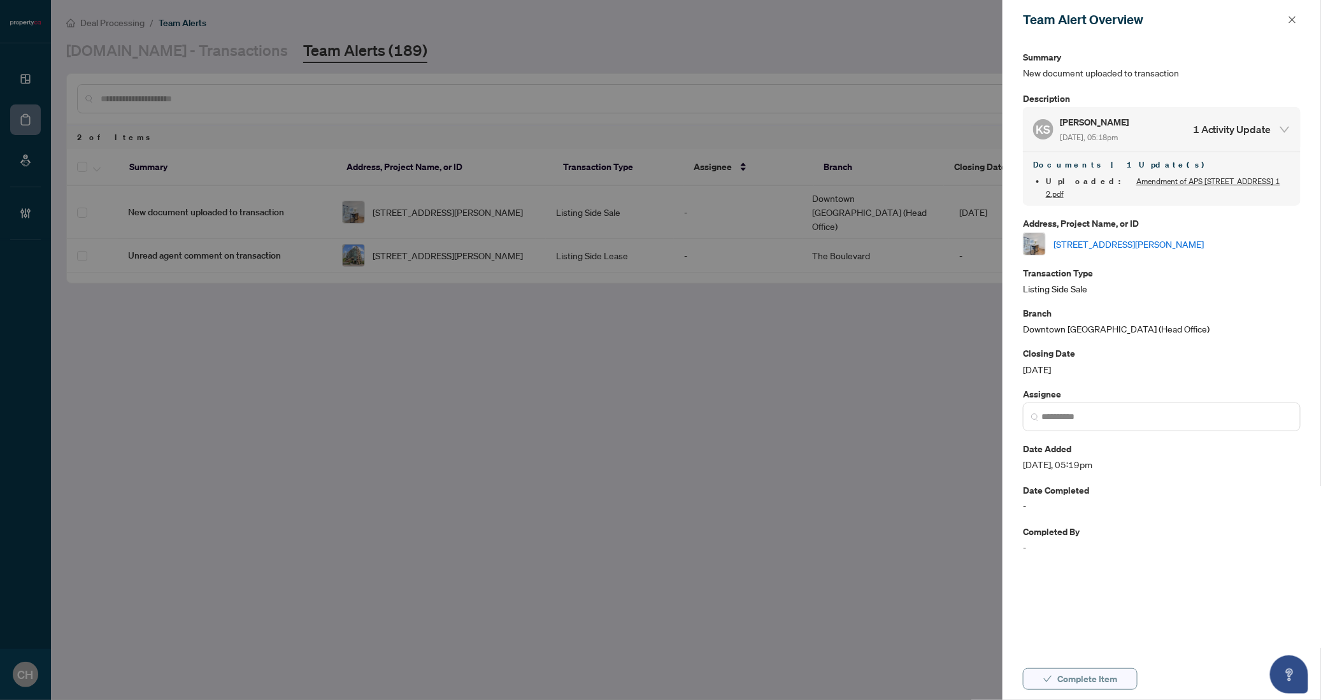
click at [1104, 680] on span "Complete Item" at bounding box center [1087, 679] width 60 height 20
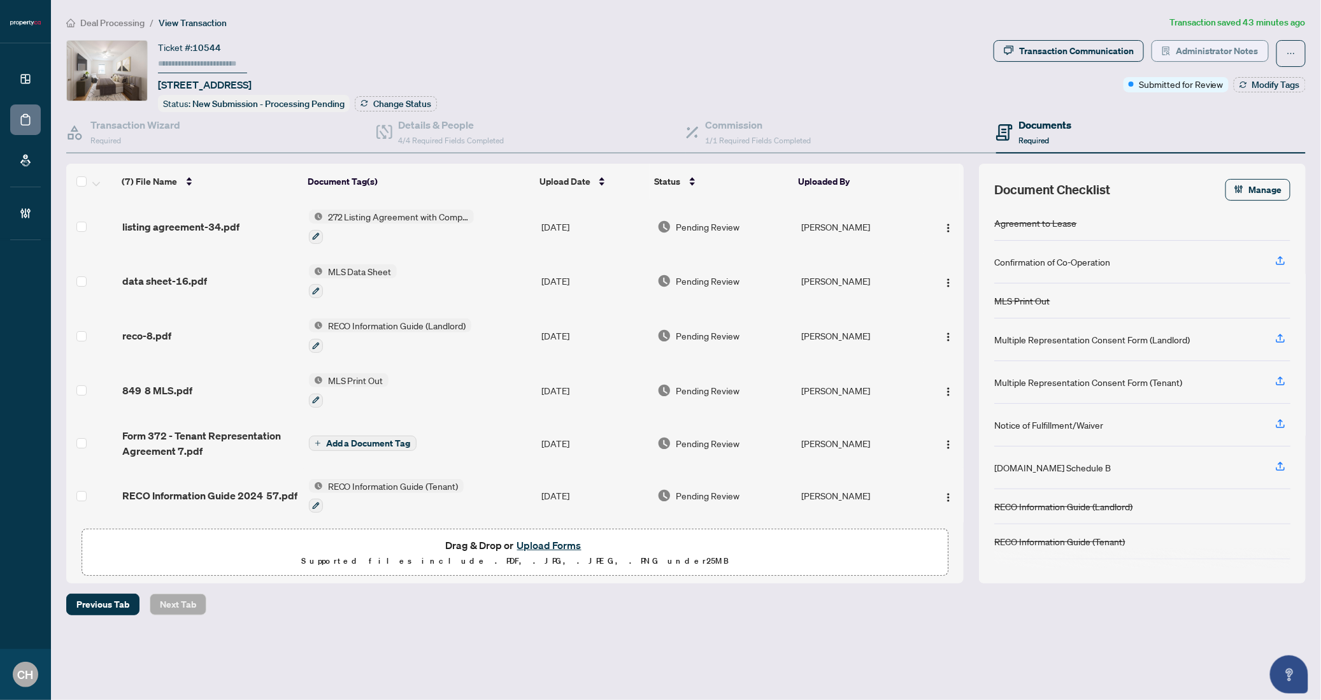
click at [1224, 56] on span "Administrator Notes" at bounding box center [1217, 51] width 83 height 20
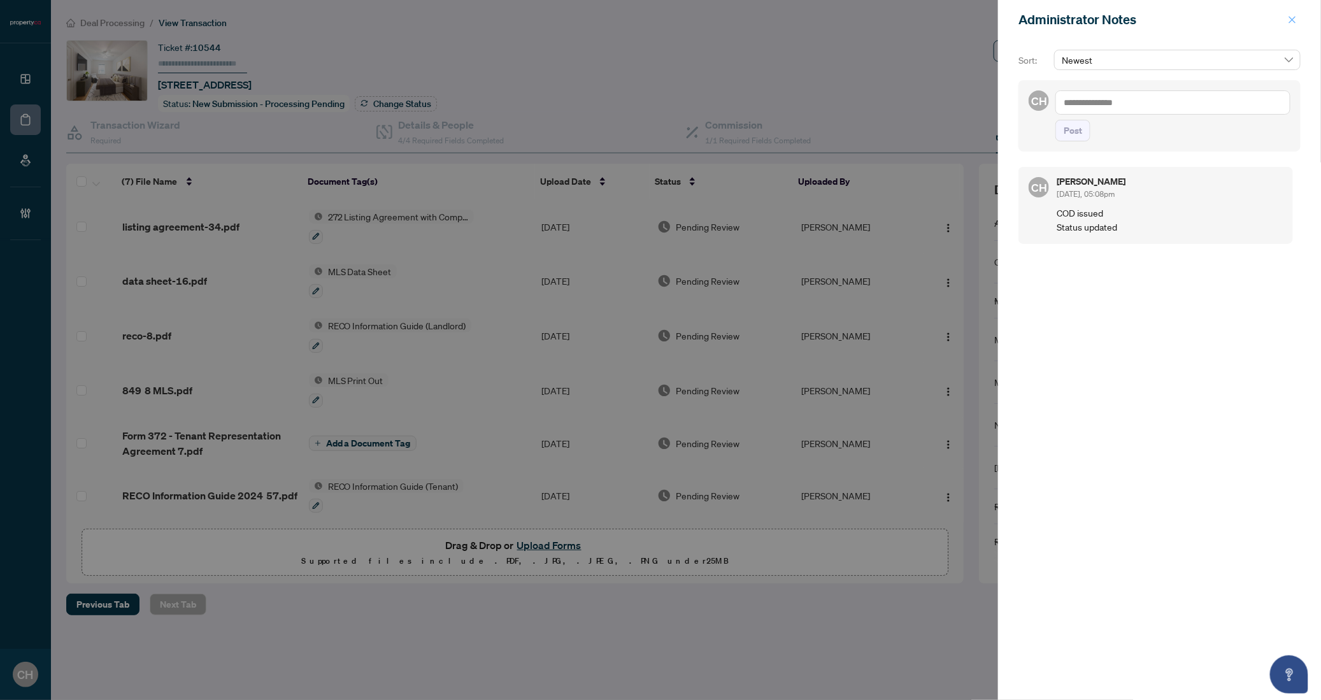
click at [1294, 20] on icon "close" at bounding box center [1292, 19] width 9 height 9
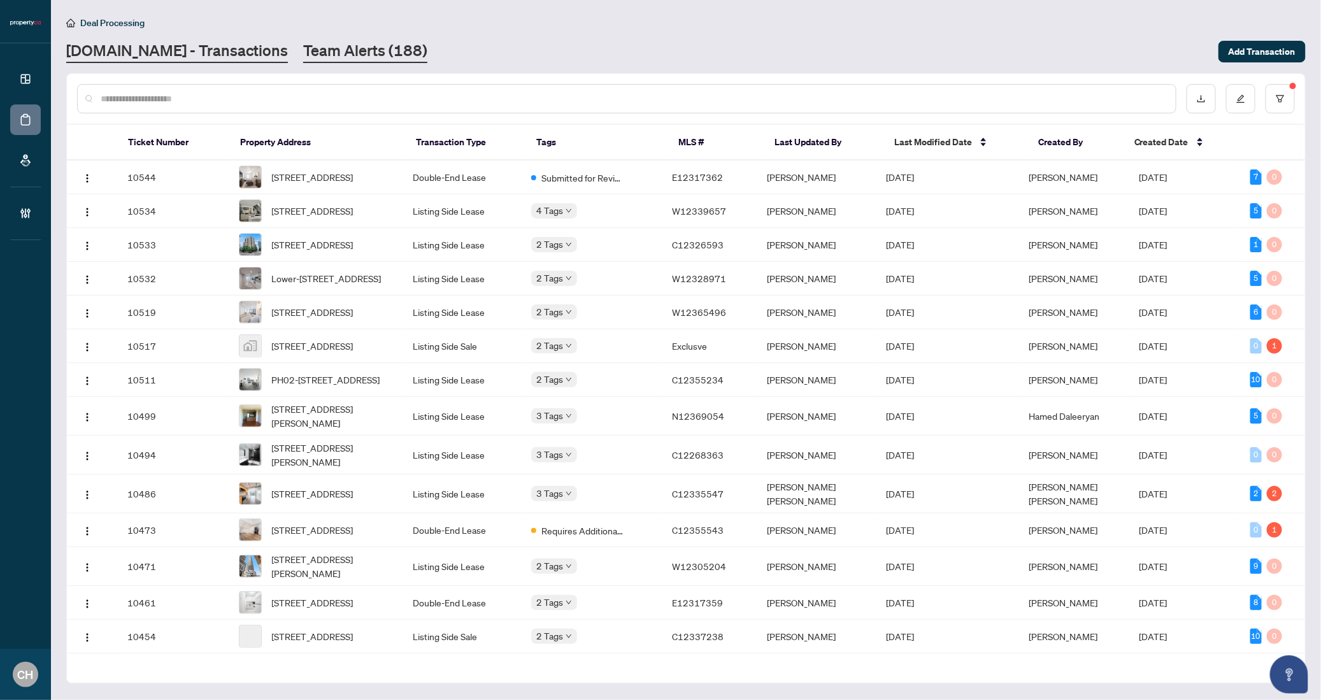
click at [334, 61] on link "Team Alerts (188)" at bounding box center [365, 51] width 124 height 23
